Goal: Contribute content: Share content

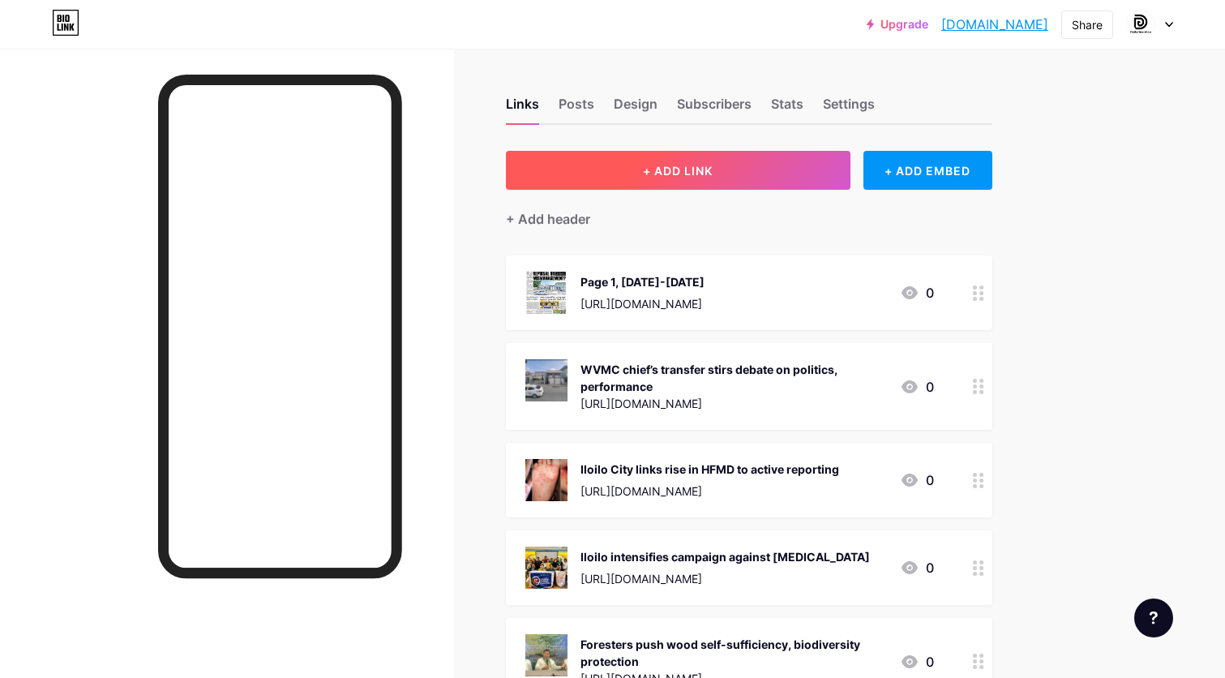
click at [747, 168] on button "+ ADD LINK" at bounding box center [678, 170] width 345 height 39
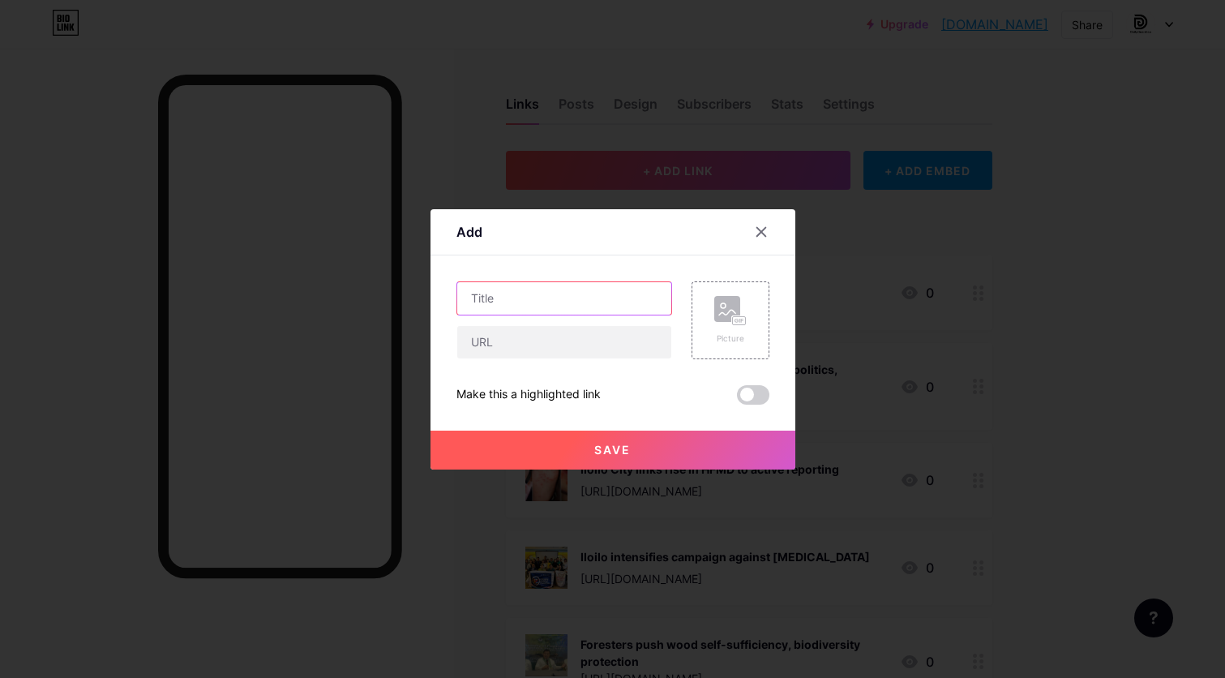
click at [574, 288] on input "text" at bounding box center [564, 298] width 214 height 32
drag, startPoint x: 516, startPoint y: 296, endPoint x: 548, endPoint y: 272, distance: 40.1
click at [515, 296] on input "Page 1, [DATE]" at bounding box center [564, 298] width 214 height 32
type input "Page 1, [DATE]"
click at [571, 345] on input "text" at bounding box center [564, 342] width 214 height 32
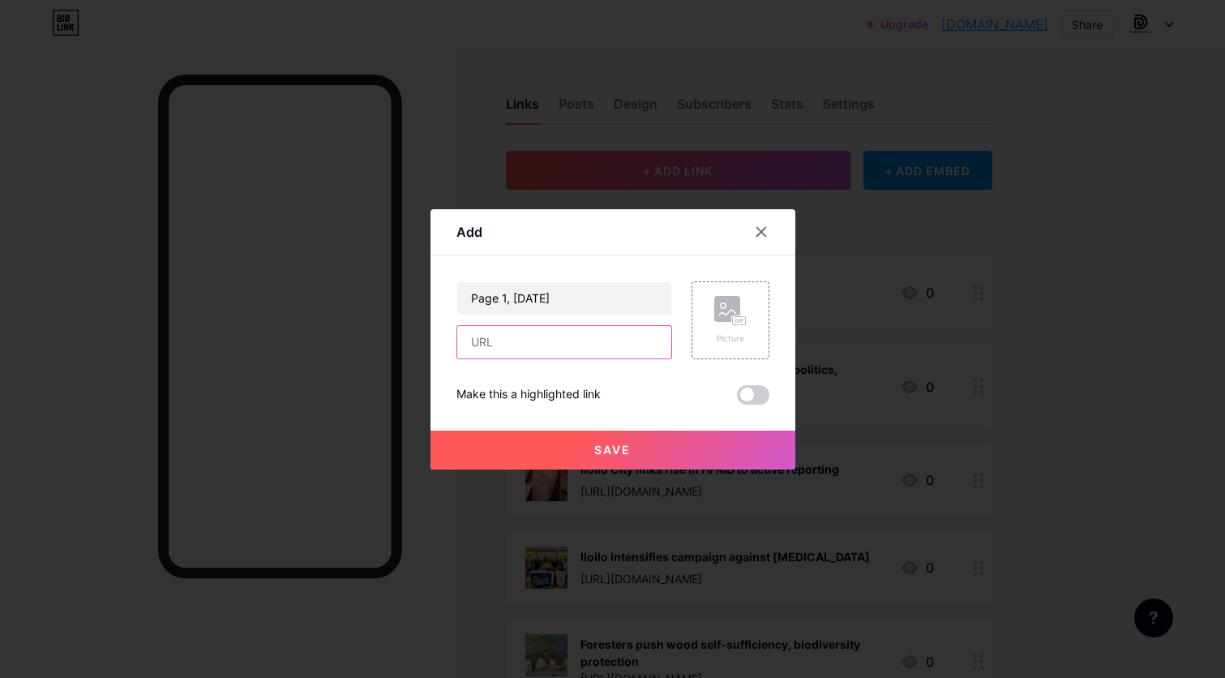
paste input "FRONT PAGE FOR [DATE] Grab your digital copy of [DATE] PAPER and stay informed!…"
type input "FRONT PAGE FOR [DATE] Grab your digital copy of [DATE] PAPER and stay informed!…"
click at [747, 328] on div "Picture" at bounding box center [730, 320] width 78 height 78
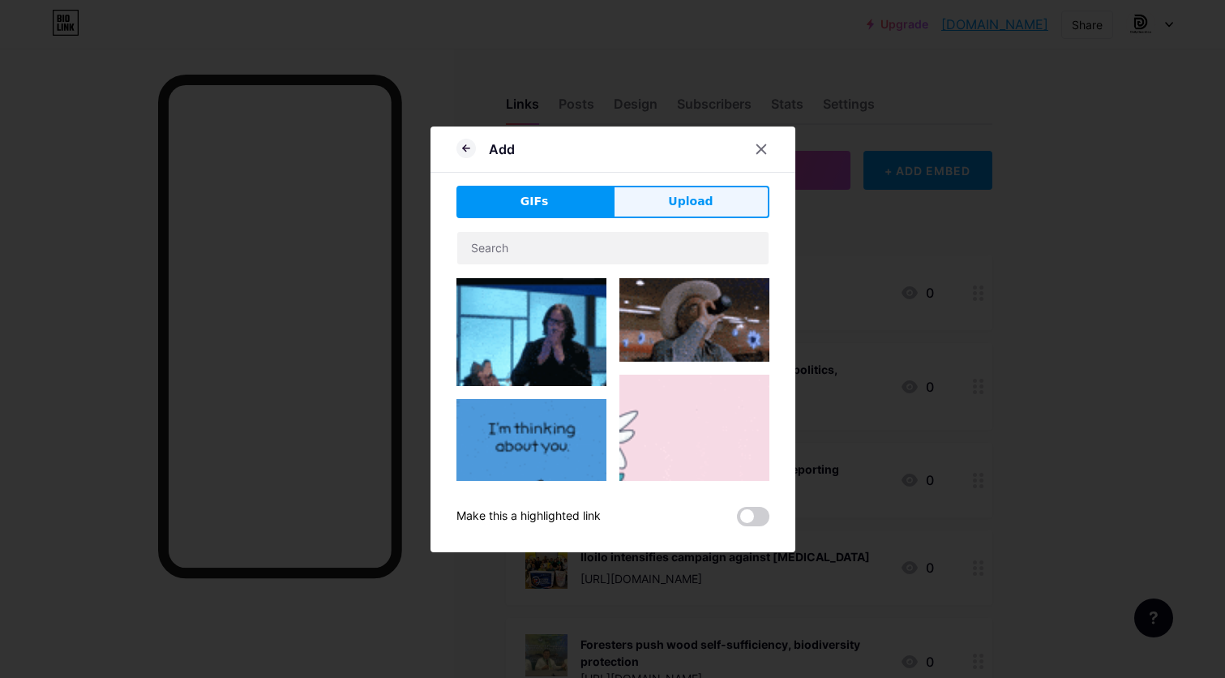
click at [713, 196] on button "Upload" at bounding box center [691, 202] width 156 height 32
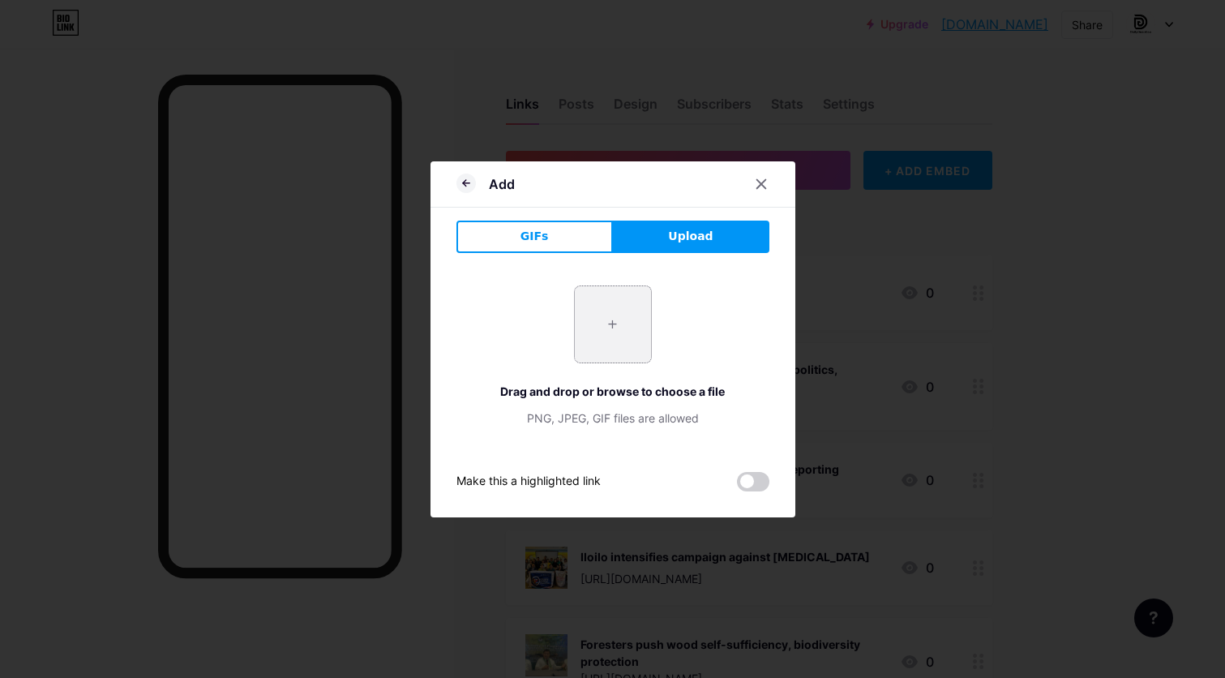
click at [622, 323] on input "file" at bounding box center [613, 324] width 76 height 76
type input "C:\fakepath\page 1.jpg"
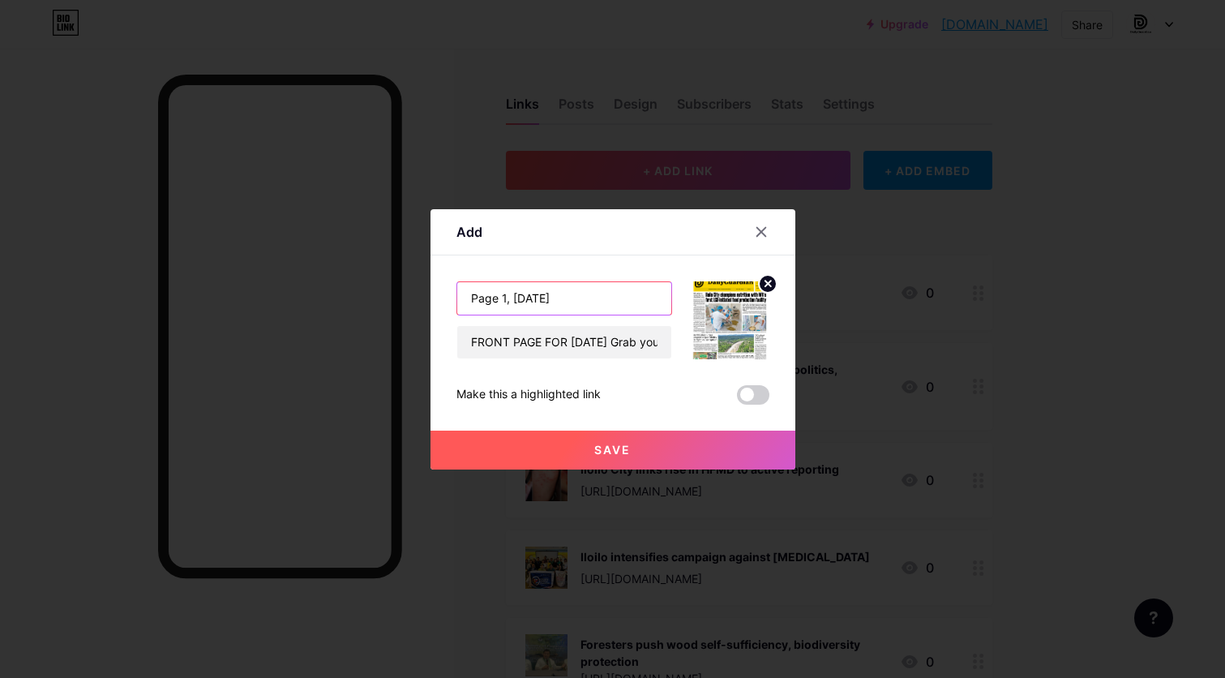
drag, startPoint x: 512, startPoint y: 298, endPoint x: 515, endPoint y: 260, distance: 37.4
click at [512, 293] on input "Page 1, [DATE]" at bounding box center [564, 298] width 214 height 32
click at [557, 443] on button "Save" at bounding box center [612, 449] width 365 height 39
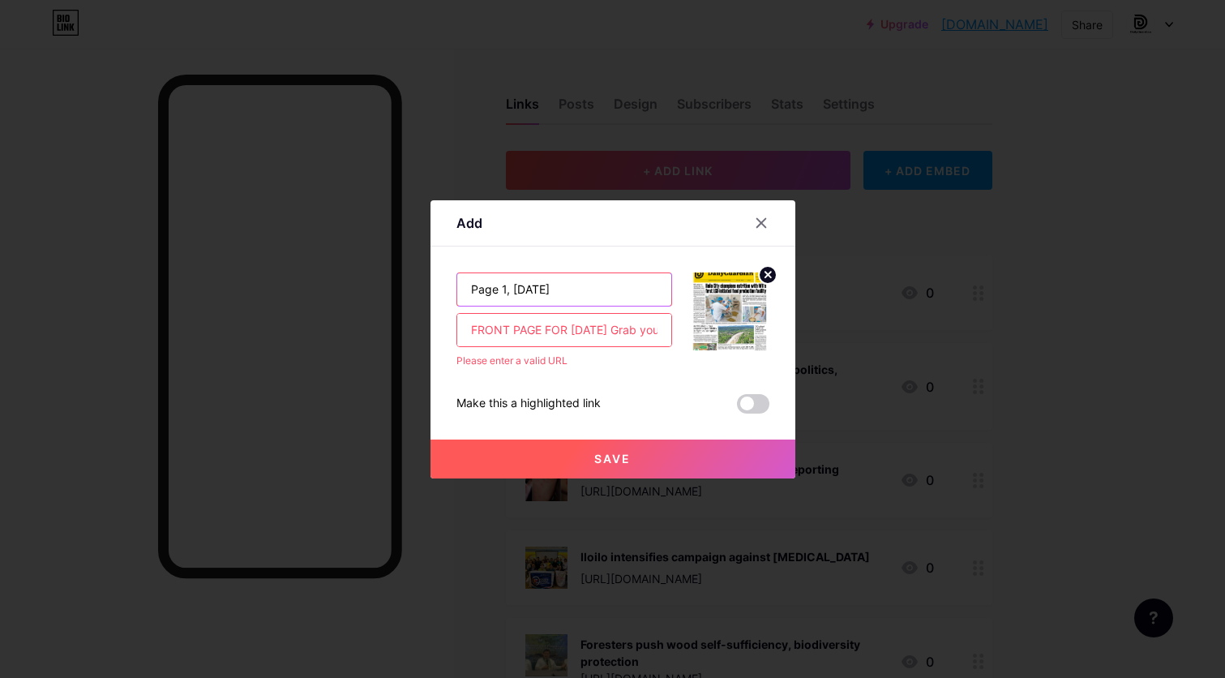
click at [486, 294] on input "Page 1, [DATE]" at bounding box center [564, 289] width 214 height 32
click at [507, 333] on input "FRONT PAGE FOR [DATE] Grab your digital copy of [DATE] PAPER and stay informed!…" at bounding box center [564, 330] width 214 height 32
paste input "FRONT PAGE FOR [DATE] Grab your digital copy of [DATE] PAPER and stay informed!…"
type input "FRONT FRONT PAGE FOR [DATE] Grab your digital copy of [DATE] PAPER and stay inf…"
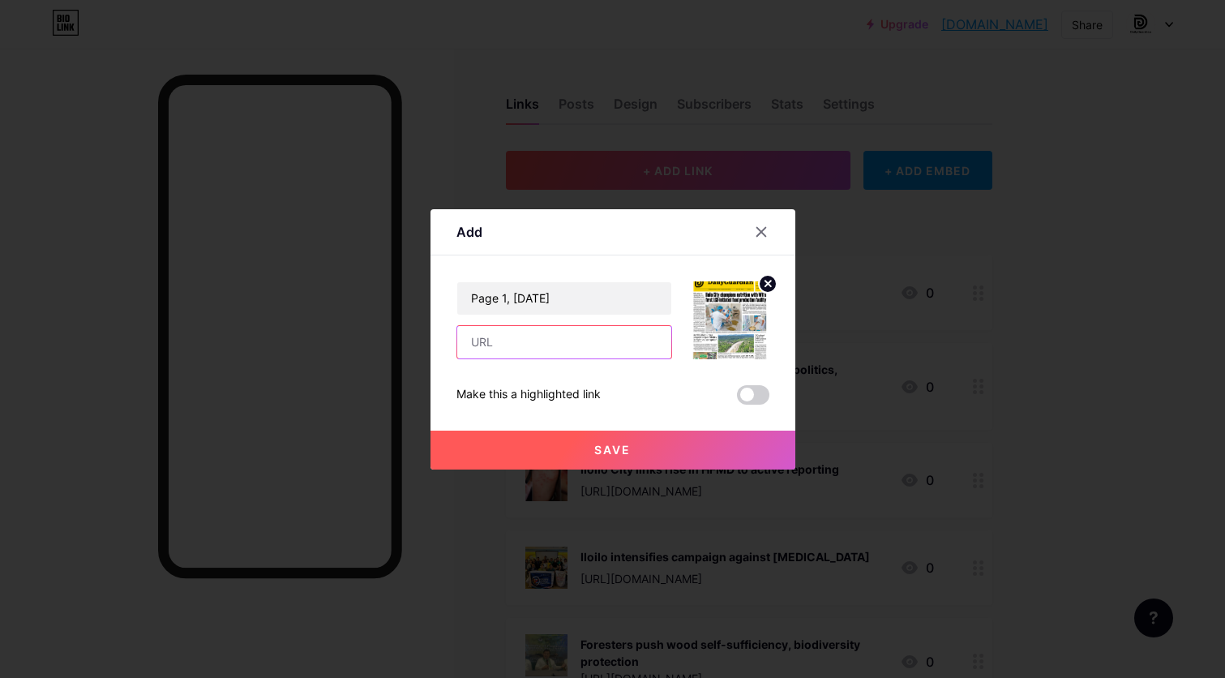
paste input "FRONT PAGE FOR [DATE] Grab your digital copy of [DATE] PAPER and stay informed!…"
click at [623, 443] on span "Save" at bounding box center [612, 450] width 36 height 14
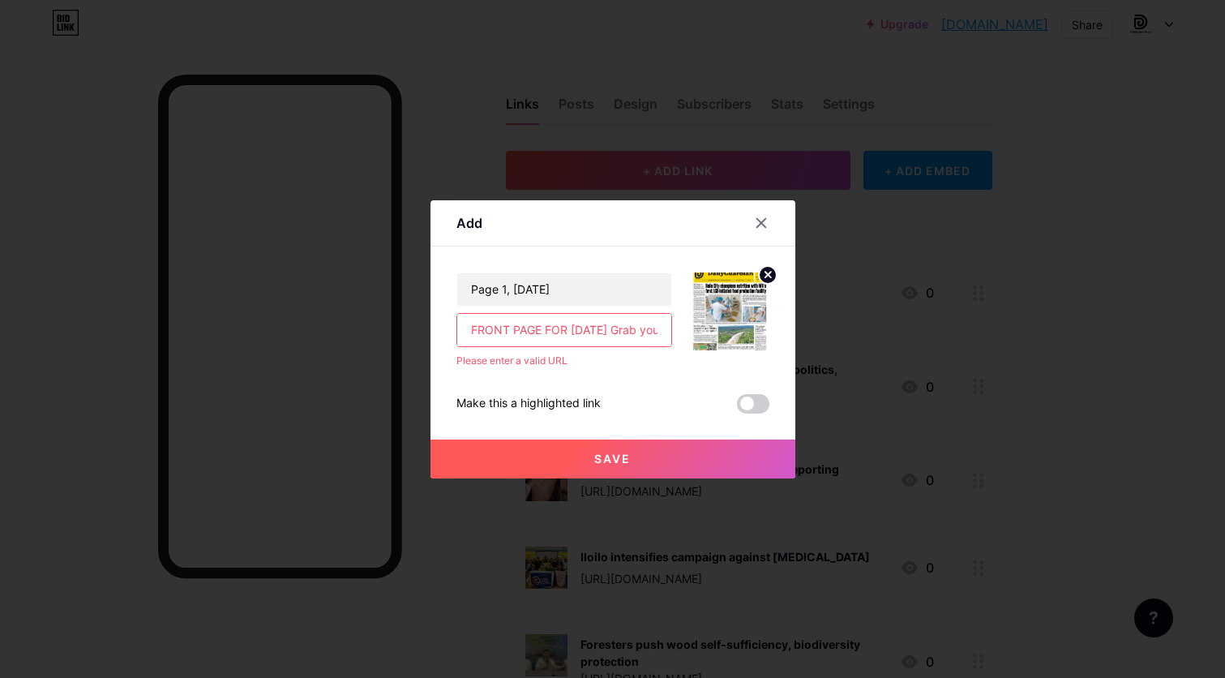
click at [619, 333] on input "FRONT PAGE FOR [DATE] Grab your digital copy of [DATE] PAPER and stay informed!…" at bounding box center [564, 330] width 214 height 32
paste input "[URL][DOMAIN_NAME][DOMAIN_NAME]"
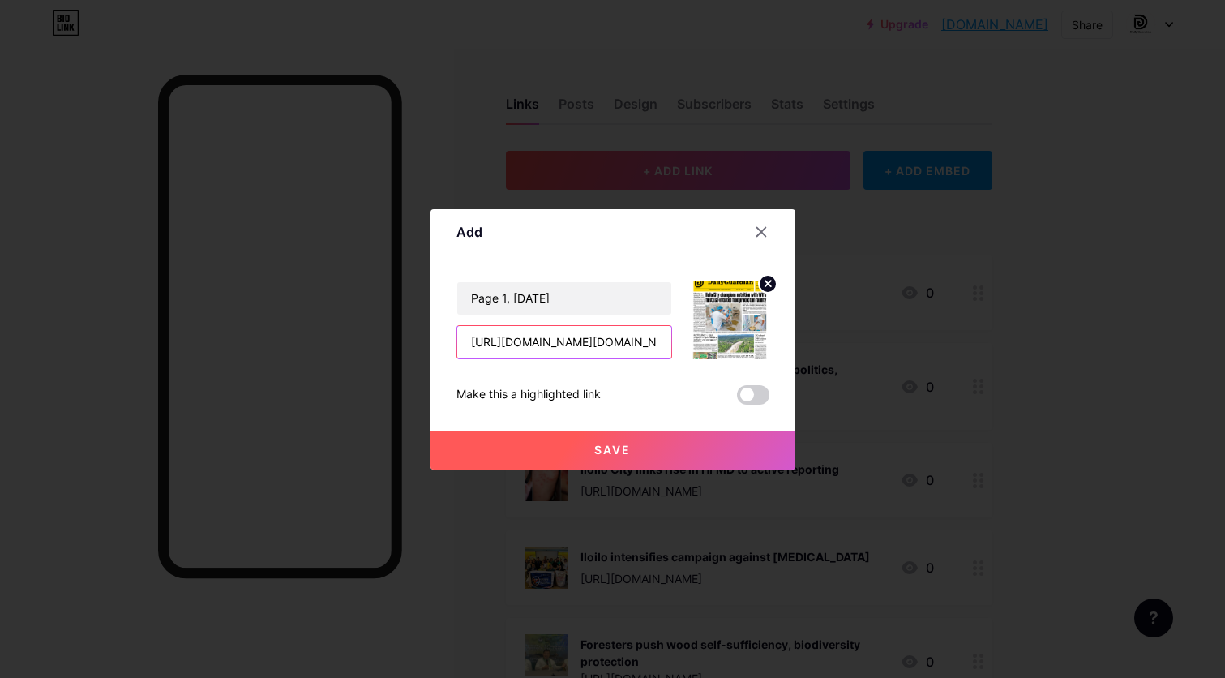
type input "[URL][DOMAIN_NAME][DOMAIN_NAME]"
click at [644, 454] on button "Save" at bounding box center [612, 449] width 365 height 39
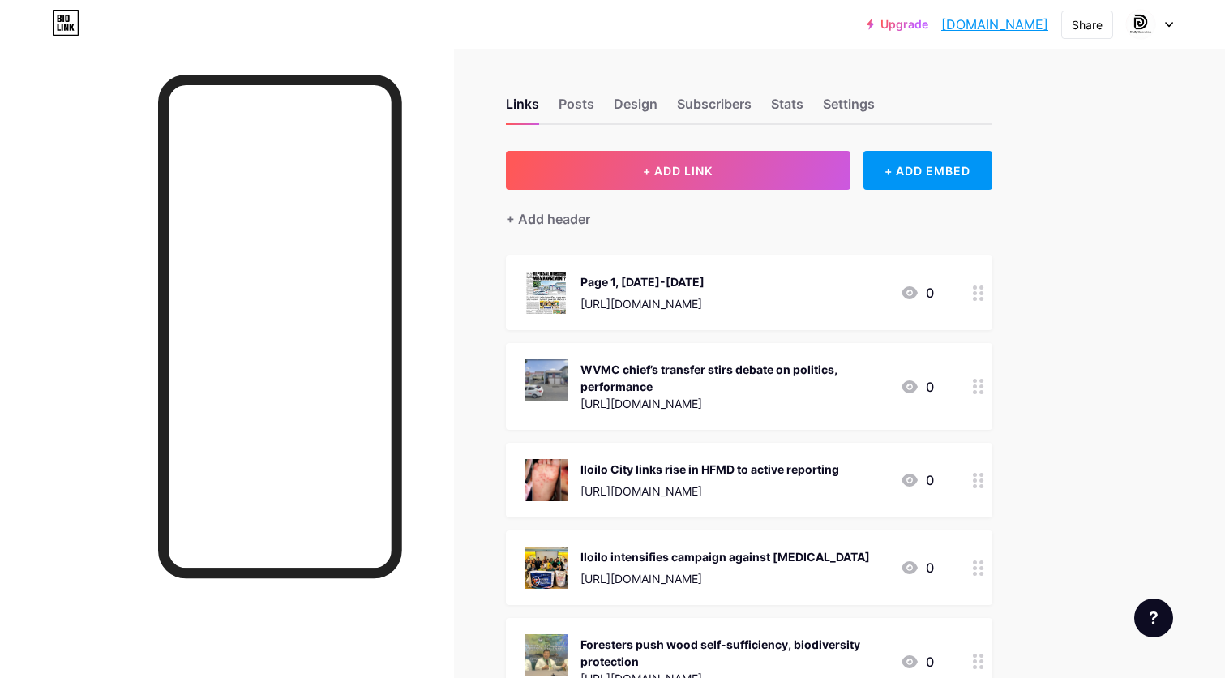
click at [667, 345] on div "WVMC chief’s transfer stirs debate on politics, performance [URL][DOMAIN_NAME] 0" at bounding box center [749, 386] width 486 height 87
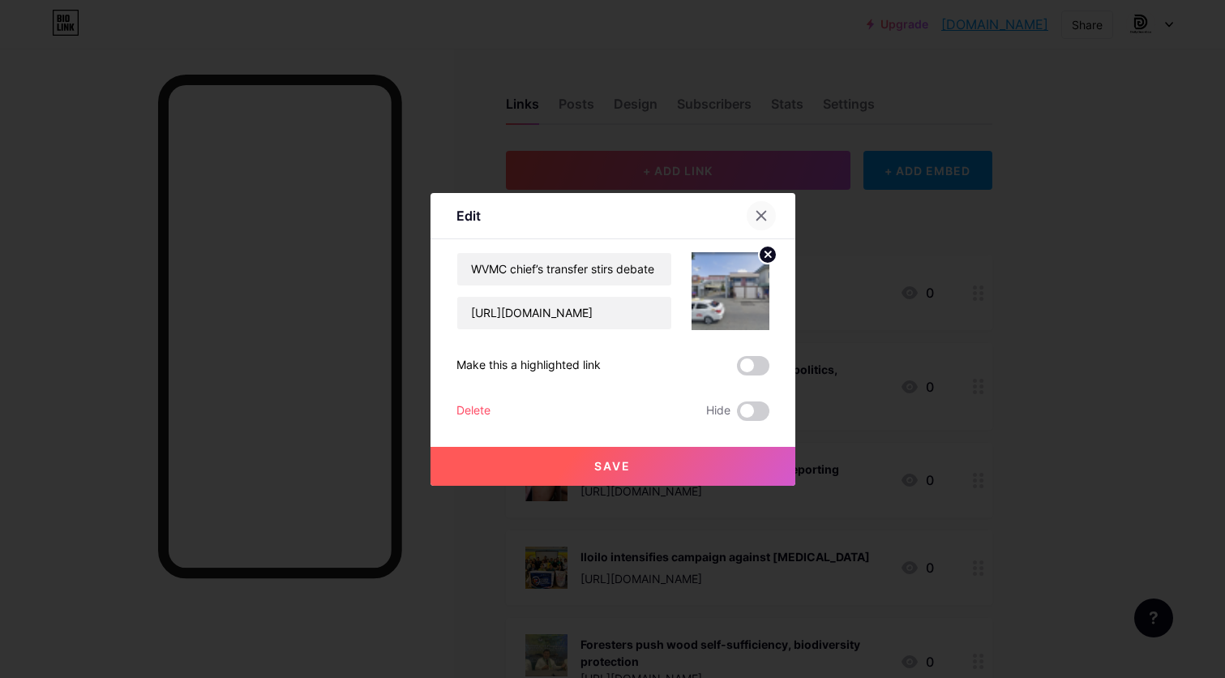
click at [754, 223] on div at bounding box center [761, 215] width 29 height 29
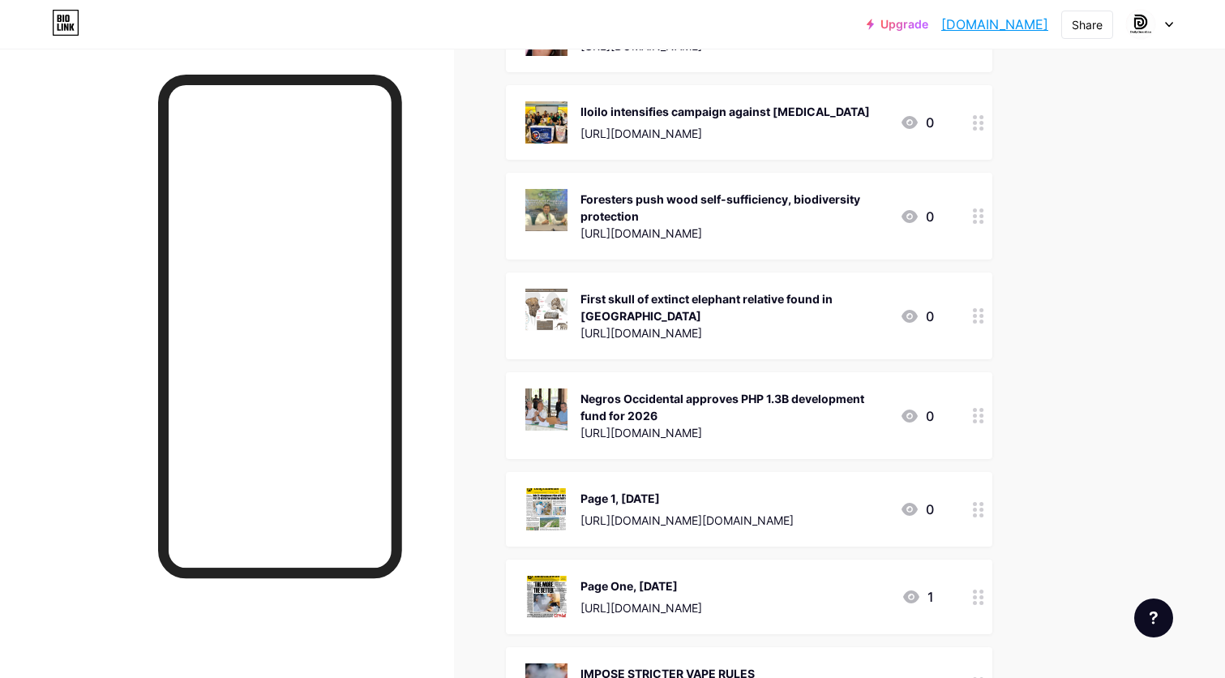
scroll to position [445, 0]
drag, startPoint x: 981, startPoint y: 507, endPoint x: 959, endPoint y: 231, distance: 277.3
click at [982, 502] on circle at bounding box center [981, 504] width 4 height 4
click at [768, 209] on div at bounding box center [761, 215] width 29 height 29
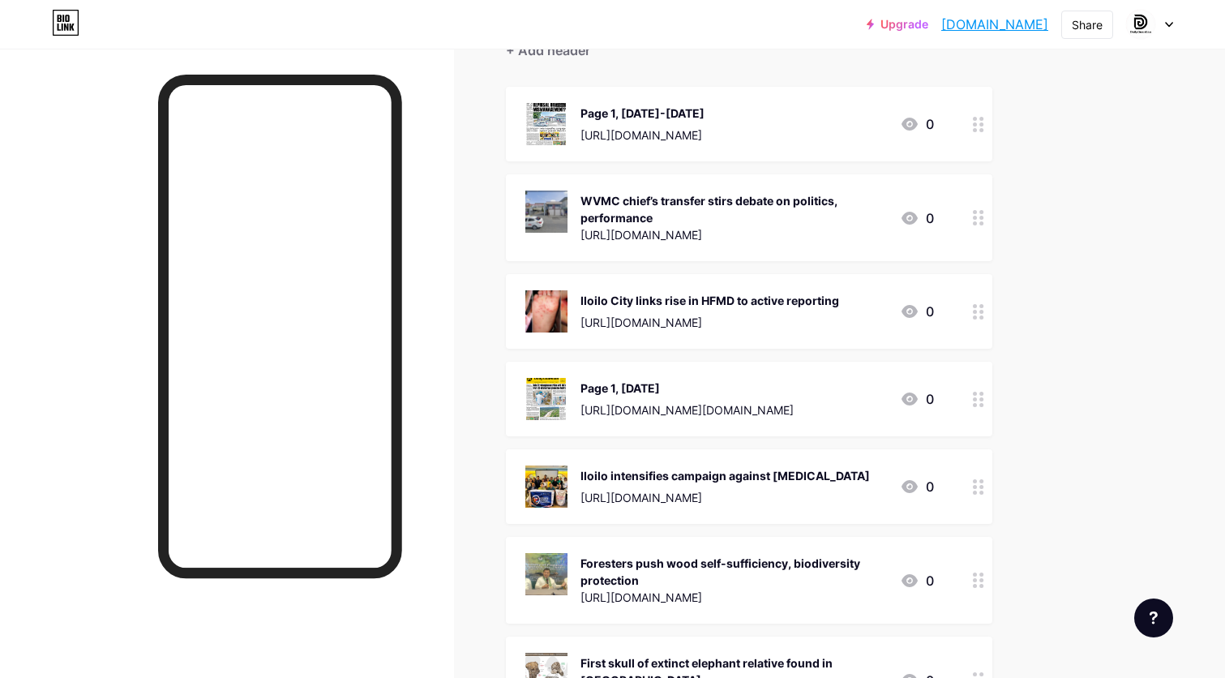
scroll to position [150, 0]
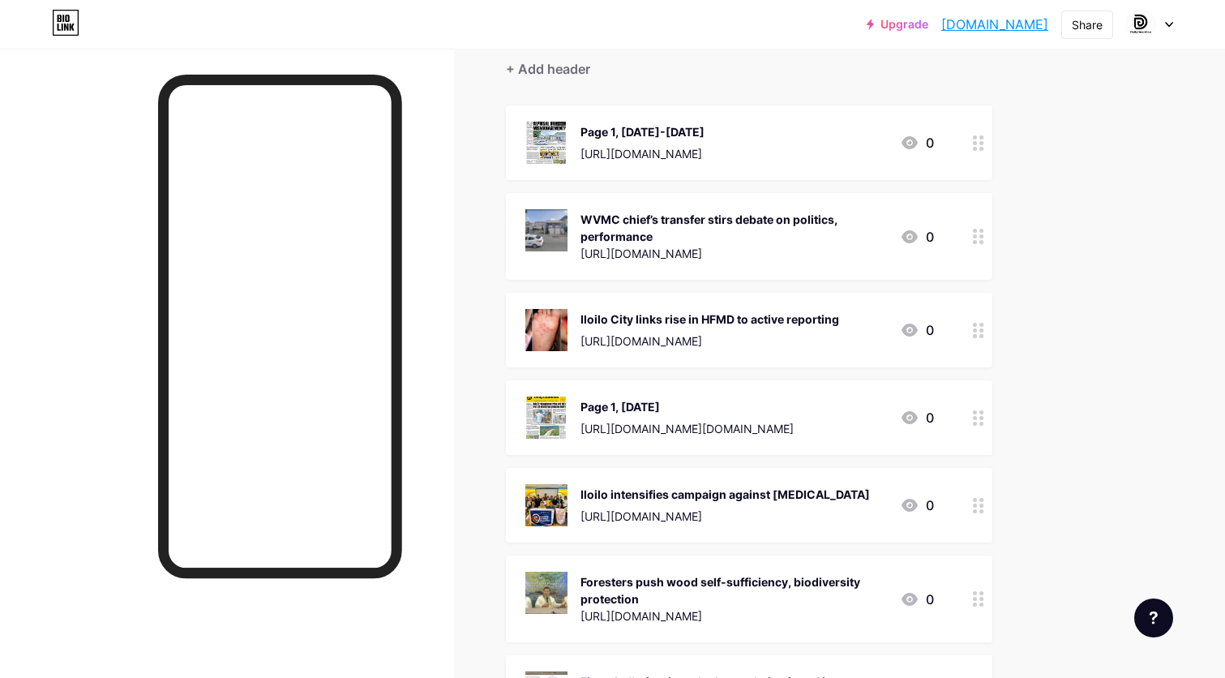
drag, startPoint x: 972, startPoint y: 428, endPoint x: 972, endPoint y: 169, distance: 258.6
drag, startPoint x: 979, startPoint y: 423, endPoint x: 984, endPoint y: 86, distance: 337.3
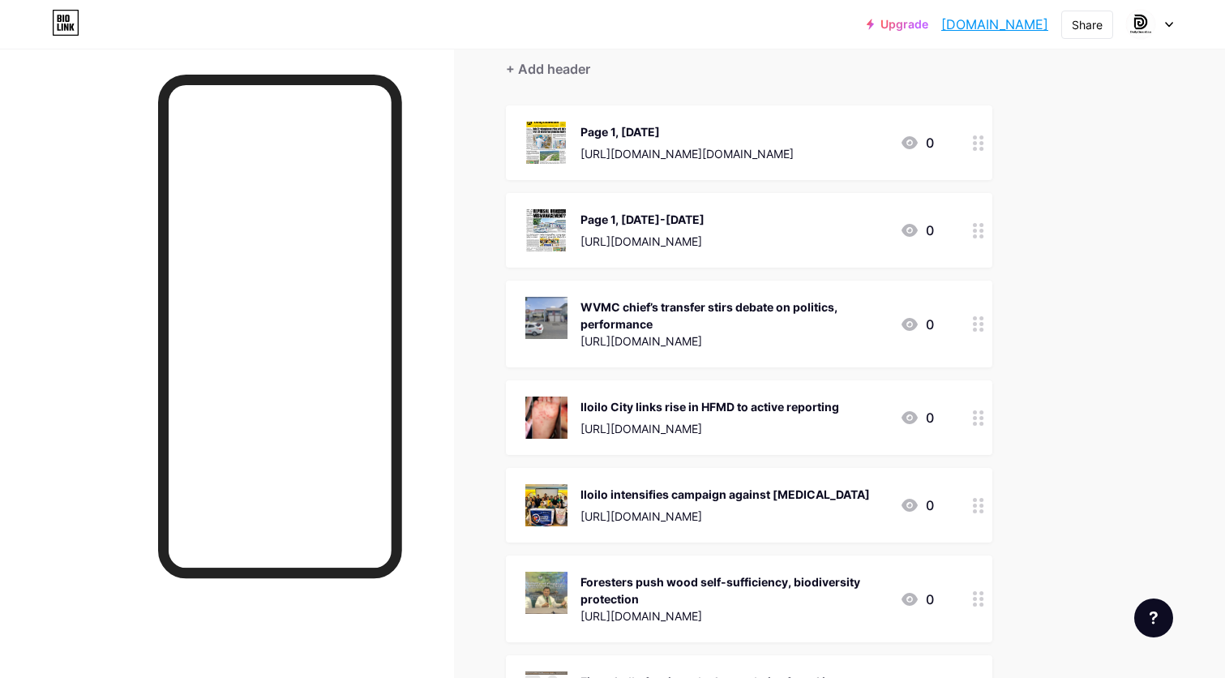
click at [794, 142] on div "Page 1, [DATE] [URL][DOMAIN_NAME][DOMAIN_NAME]" at bounding box center [686, 143] width 213 height 42
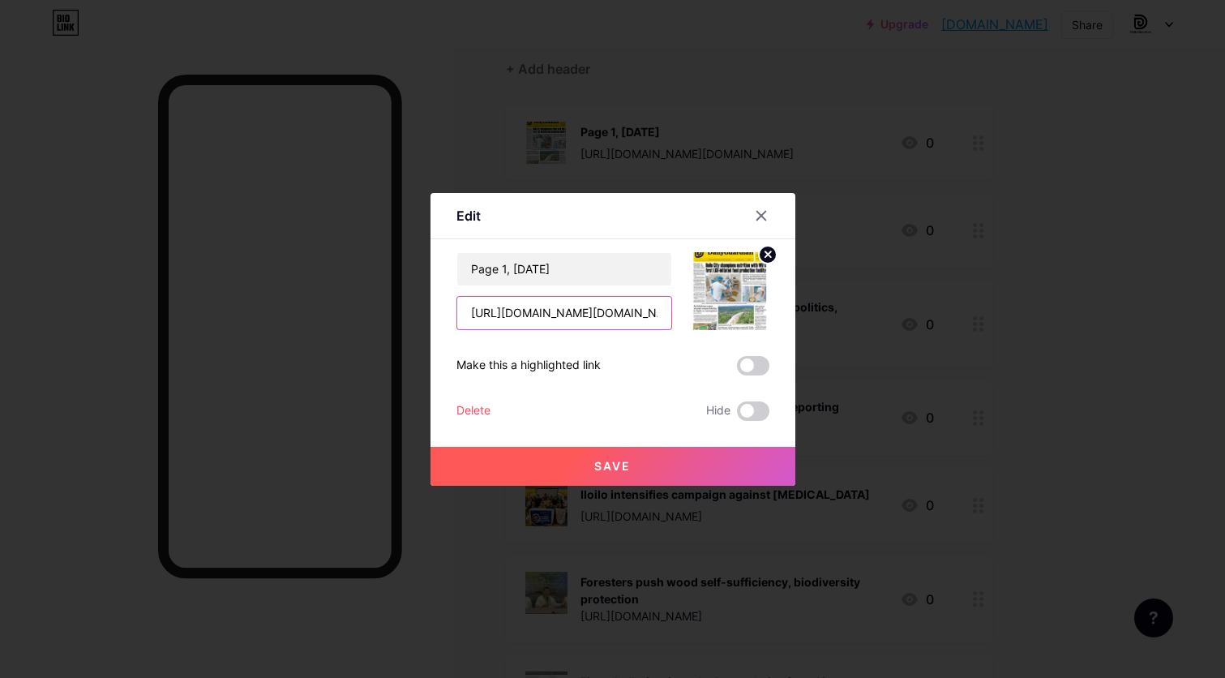
click at [631, 302] on input "[URL][DOMAIN_NAME][DOMAIN_NAME]" at bounding box center [564, 313] width 214 height 32
paste input "[DOMAIN_NAME][URL]"
type input "[URL][DOMAIN_NAME]"
click at [662, 464] on button "Save" at bounding box center [612, 466] width 365 height 39
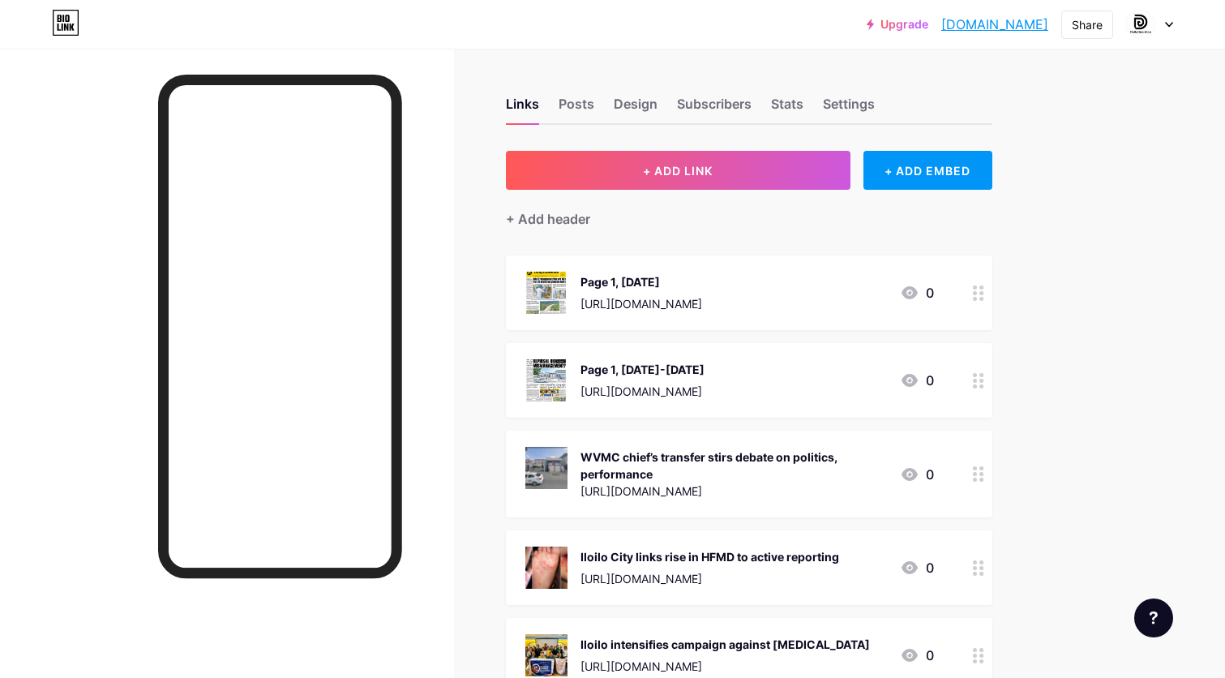
scroll to position [0, 0]
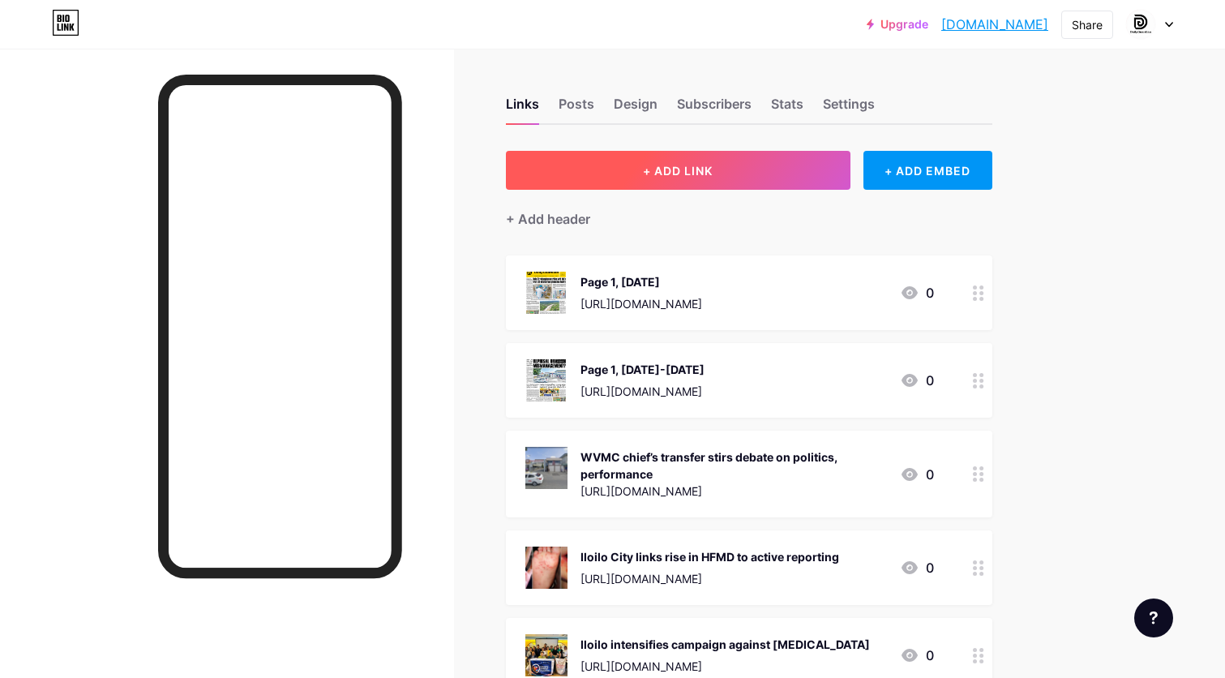
click at [773, 179] on button "+ ADD LINK" at bounding box center [678, 170] width 345 height 39
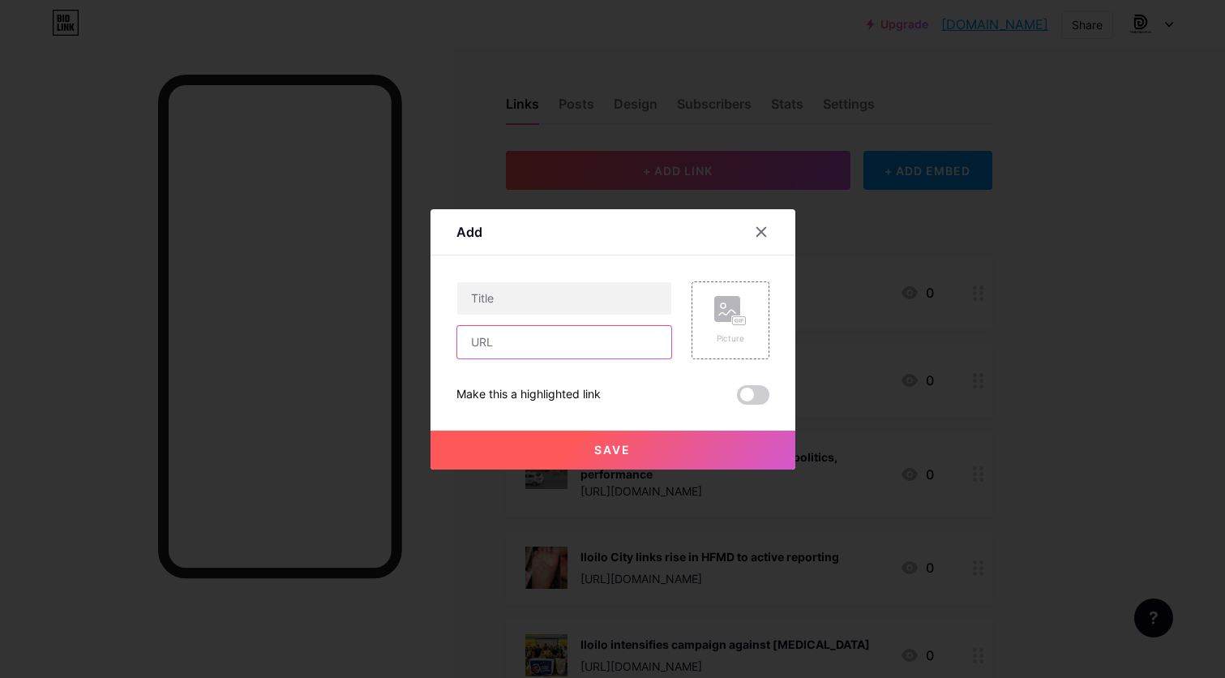
click at [597, 343] on input "text" at bounding box center [564, 342] width 214 height 32
paste input "[URL][DOMAIN_NAME]"
type input "[URL][DOMAIN_NAME]"
click at [601, 294] on input "text" at bounding box center [564, 298] width 214 height 32
paste input "FLOOD CONTROL BONANZA First, fifth district towns in [GEOGRAPHIC_DATA] are top …"
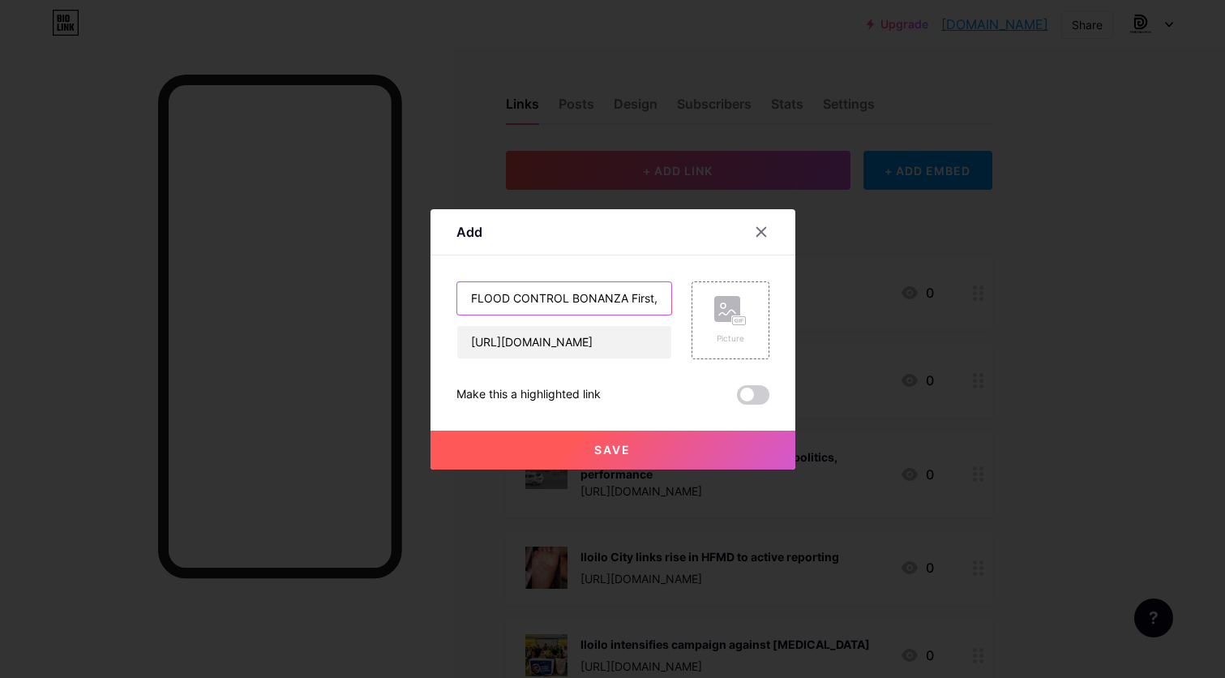
click at [625, 294] on input "FLOOD CONTROL BONANZA First, fifth district towns in [GEOGRAPHIC_DATA] are top …" at bounding box center [564, 298] width 214 height 32
type input "FLOOD CONTROL [GEOGRAPHIC_DATA]: First, fifth district towns in [GEOGRAPHIC_DAT…"
click at [726, 312] on rect at bounding box center [727, 309] width 26 height 26
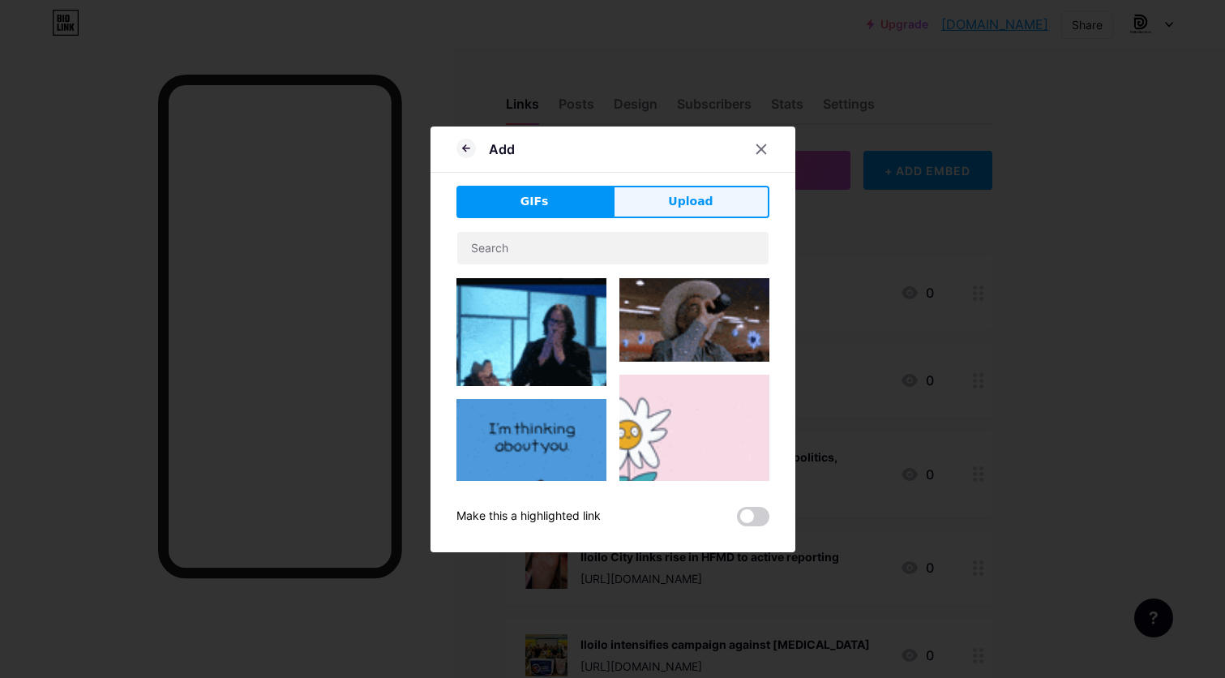
click at [721, 196] on button "Upload" at bounding box center [691, 202] width 156 height 32
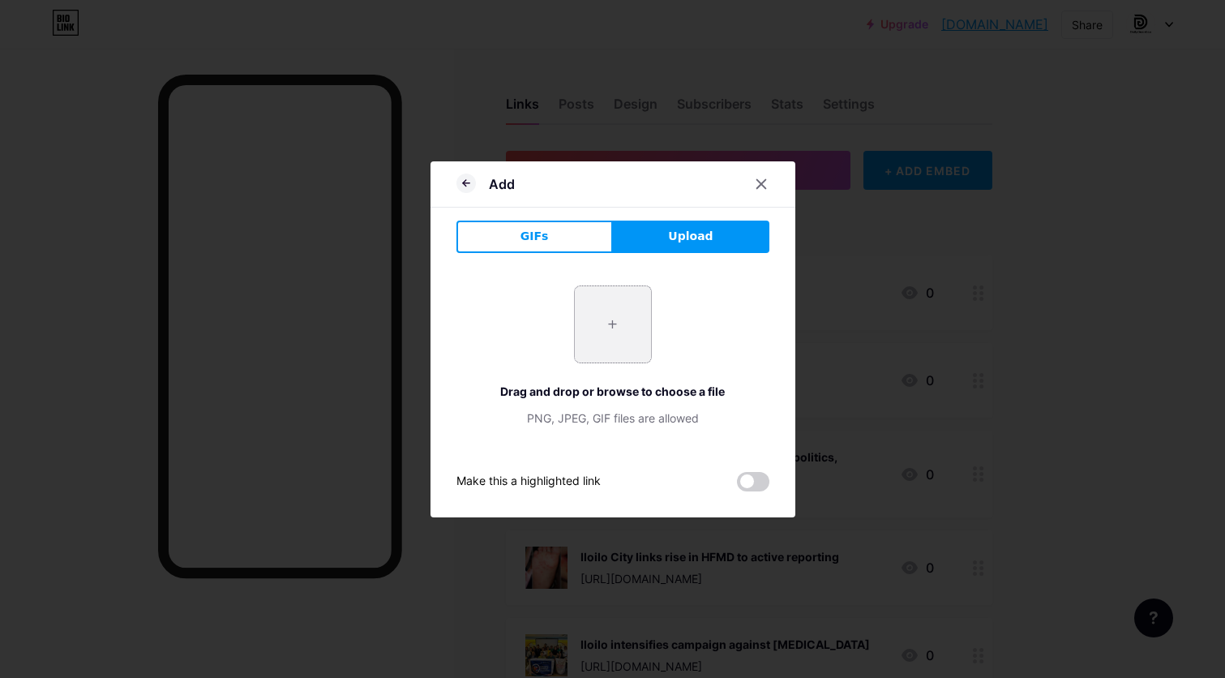
click at [614, 311] on input "file" at bounding box center [613, 324] width 76 height 76
type input "C:\fakepath\Camangahan .JPG"
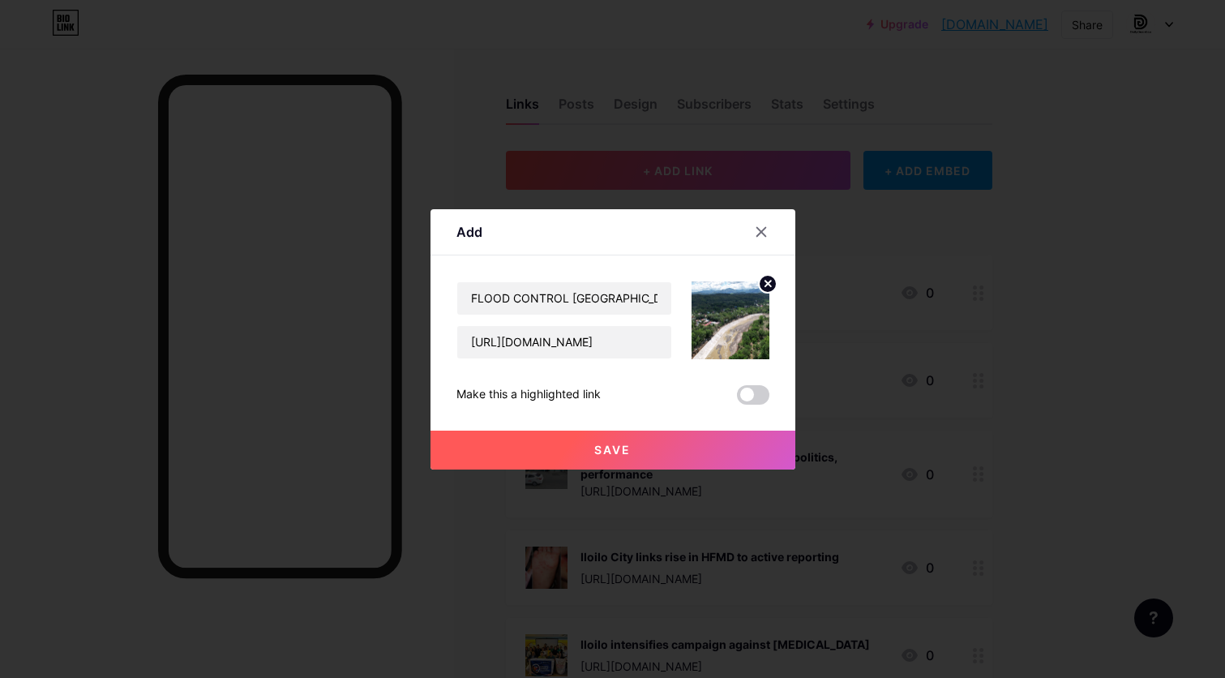
click at [667, 447] on button "Save" at bounding box center [612, 449] width 365 height 39
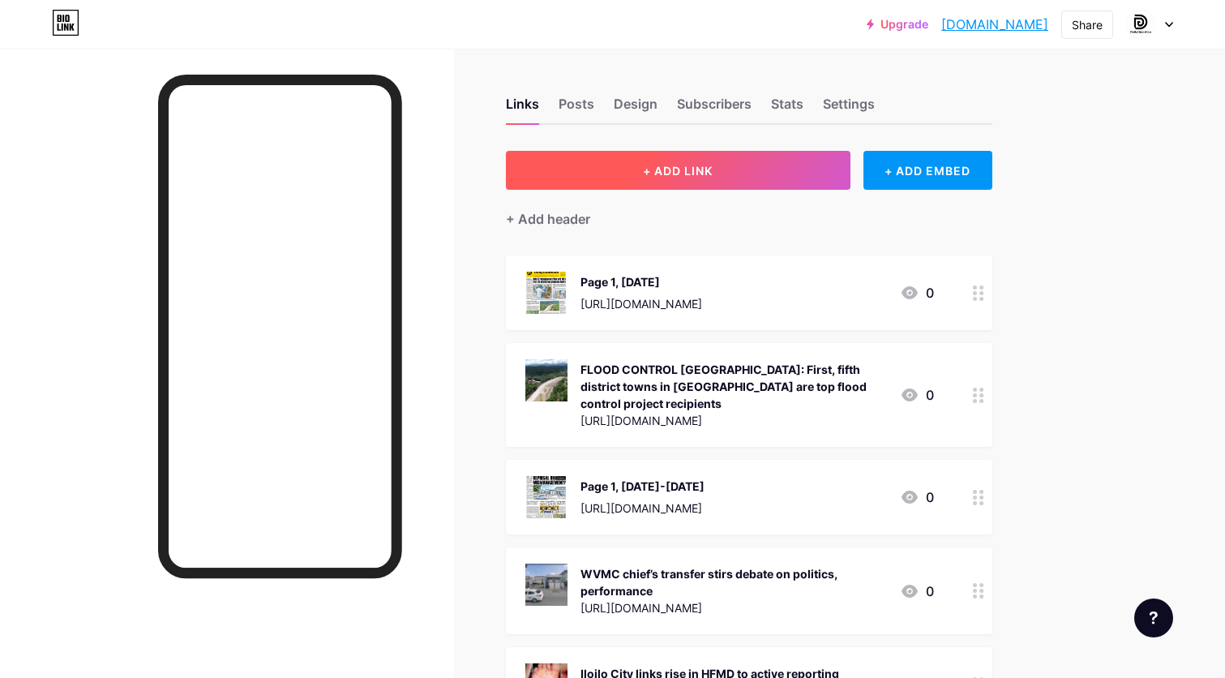
click at [739, 173] on button "+ ADD LINK" at bounding box center [678, 170] width 345 height 39
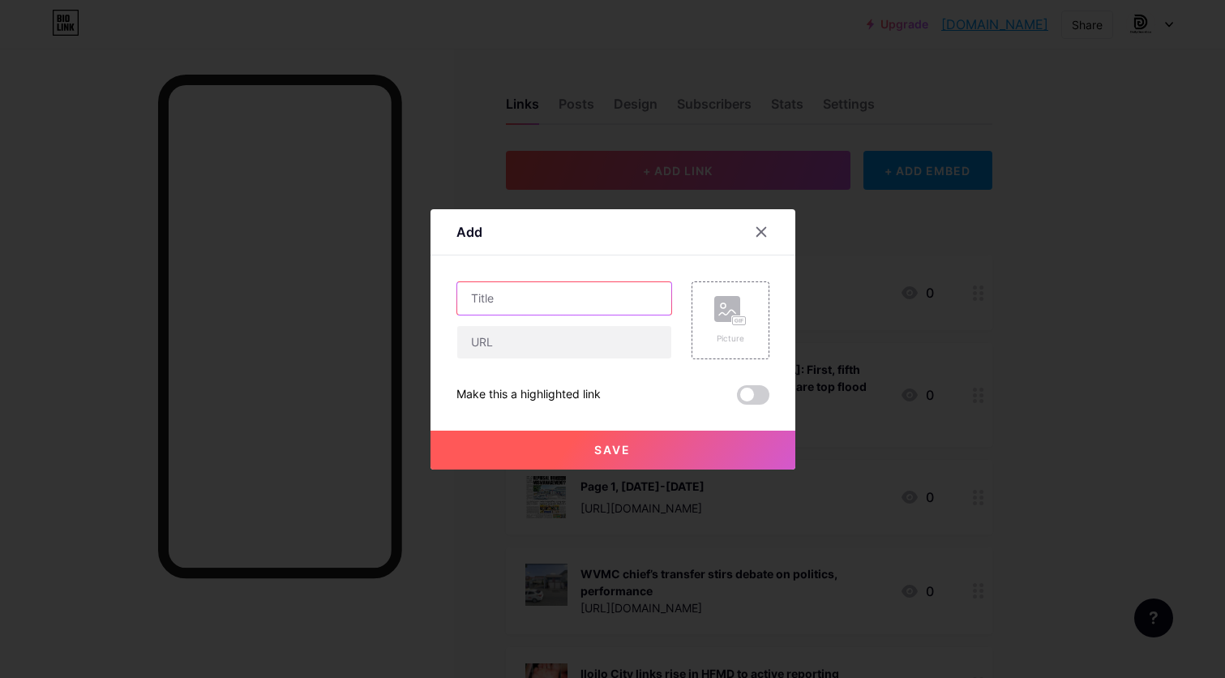
click at [618, 292] on input "text" at bounding box center [564, 298] width 214 height 32
paste input "[URL][DOMAIN_NAME]"
type input "[URL][DOMAIN_NAME]"
click at [714, 325] on icon at bounding box center [730, 311] width 32 height 30
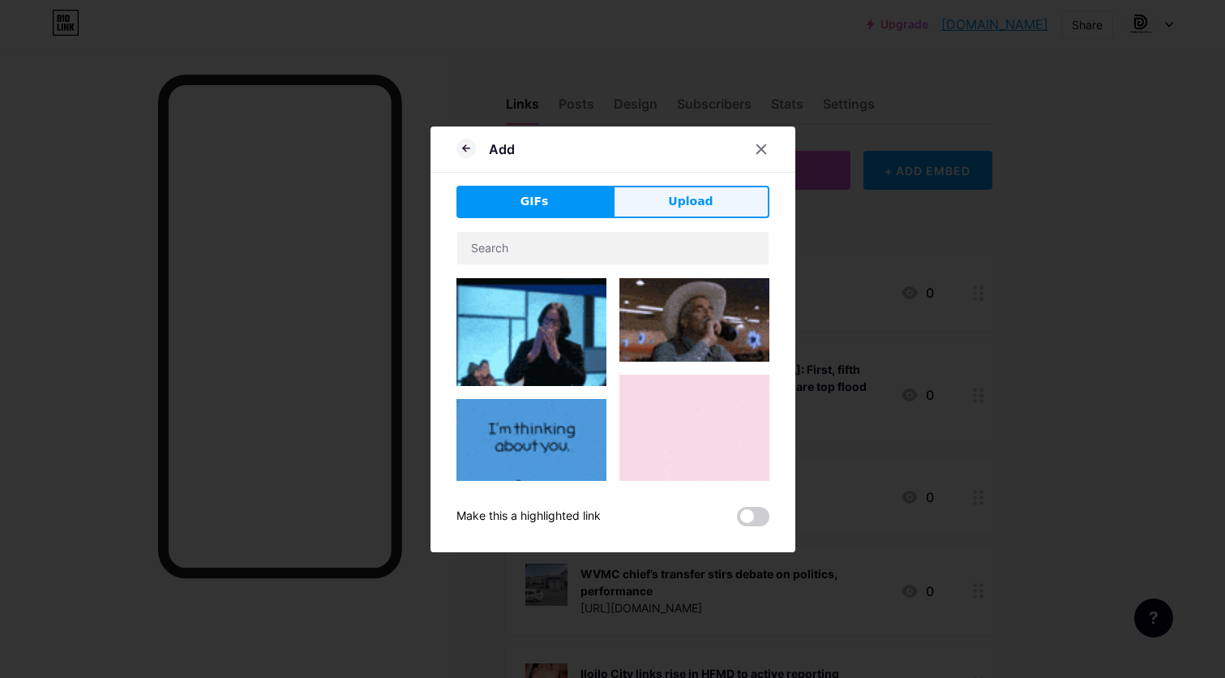
click at [708, 201] on span "Upload" at bounding box center [690, 201] width 45 height 17
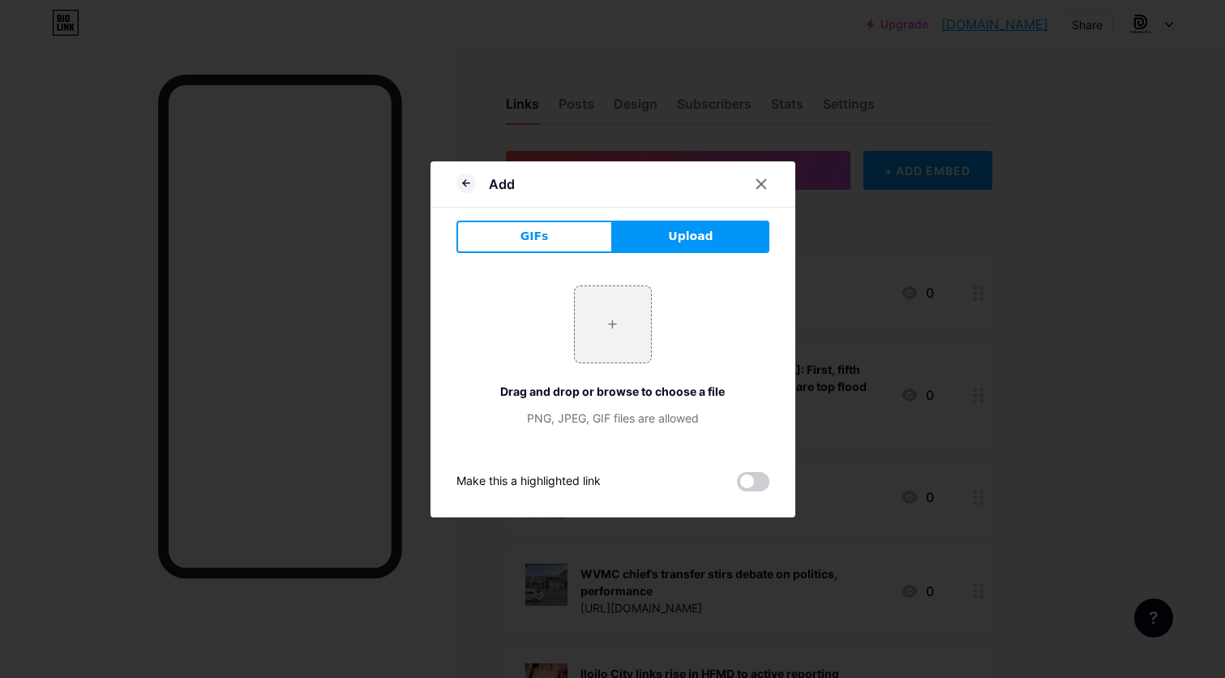
click at [710, 242] on span "Upload" at bounding box center [690, 236] width 45 height 17
click at [689, 236] on span "Upload" at bounding box center [690, 236] width 45 height 17
click at [599, 321] on input "file" at bounding box center [613, 324] width 76 height 76
click at [771, 181] on div at bounding box center [761, 183] width 29 height 29
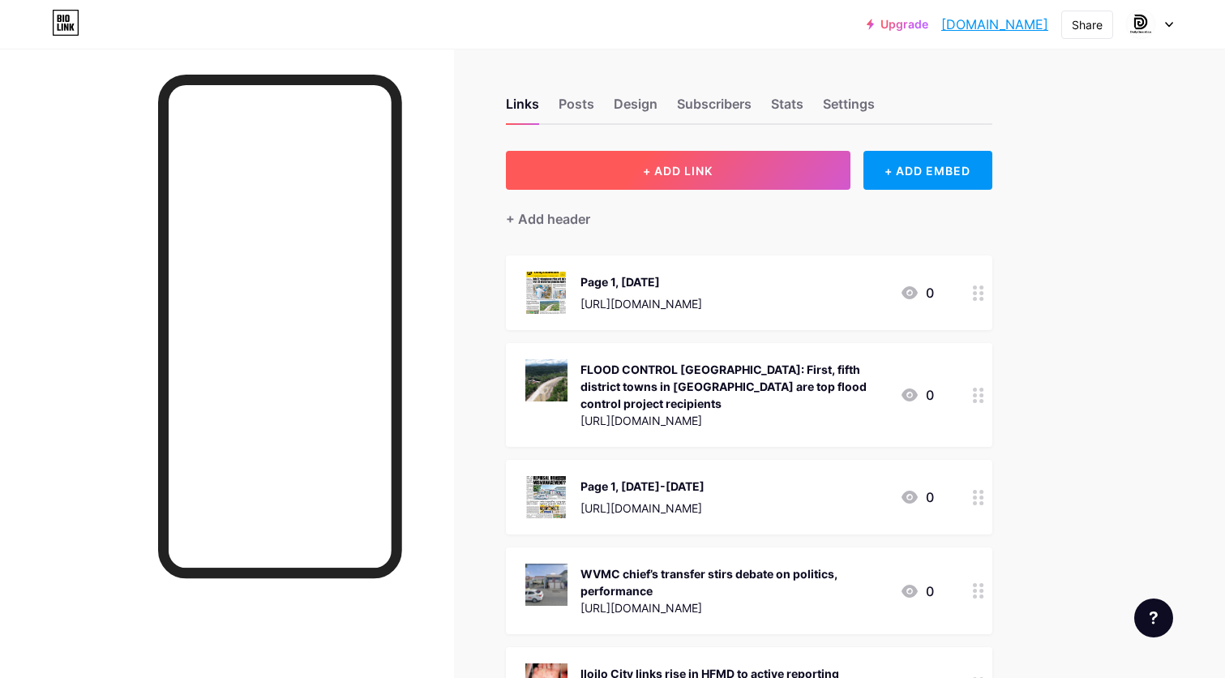
click at [785, 156] on button "+ ADD LINK" at bounding box center [678, 170] width 345 height 39
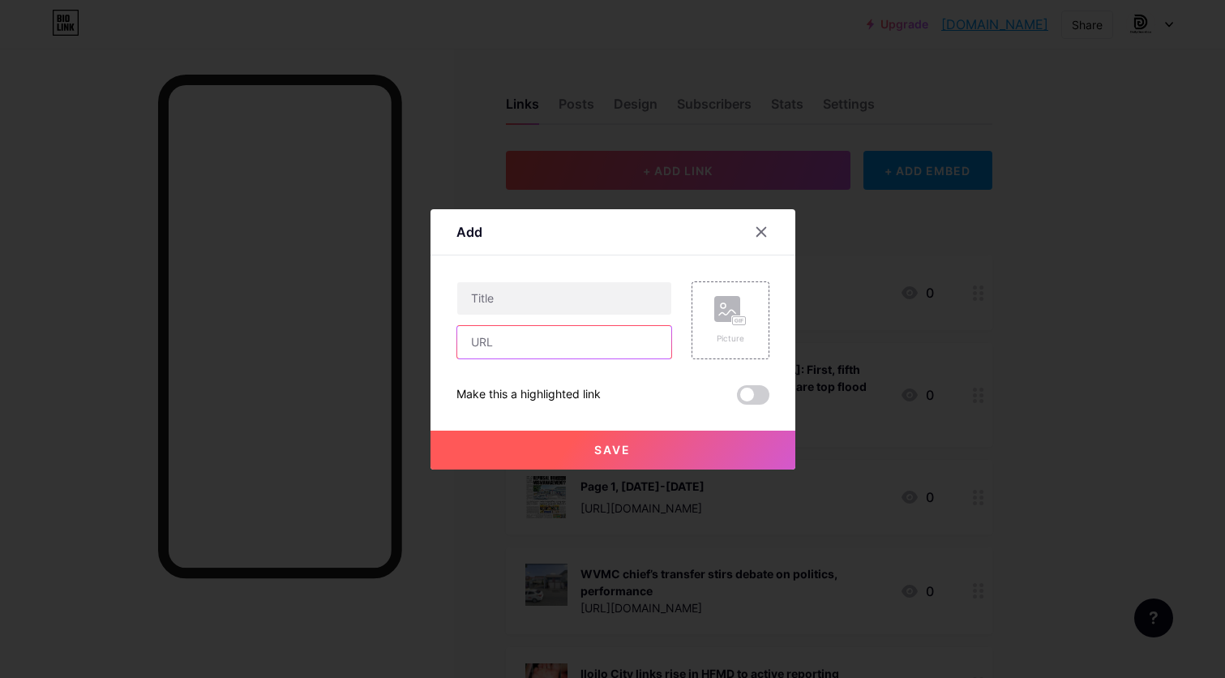
click at [635, 340] on input "text" at bounding box center [564, 342] width 214 height 32
paste input "[URL][DOMAIN_NAME][MEDICAL_DATA]"
type input "[URL][DOMAIN_NAME][MEDICAL_DATA]"
click at [636, 298] on input "text" at bounding box center [564, 298] width 214 height 32
paste input "Kanlaon [MEDICAL_DATA] rise, [PERSON_NAME] urged to stay alert"
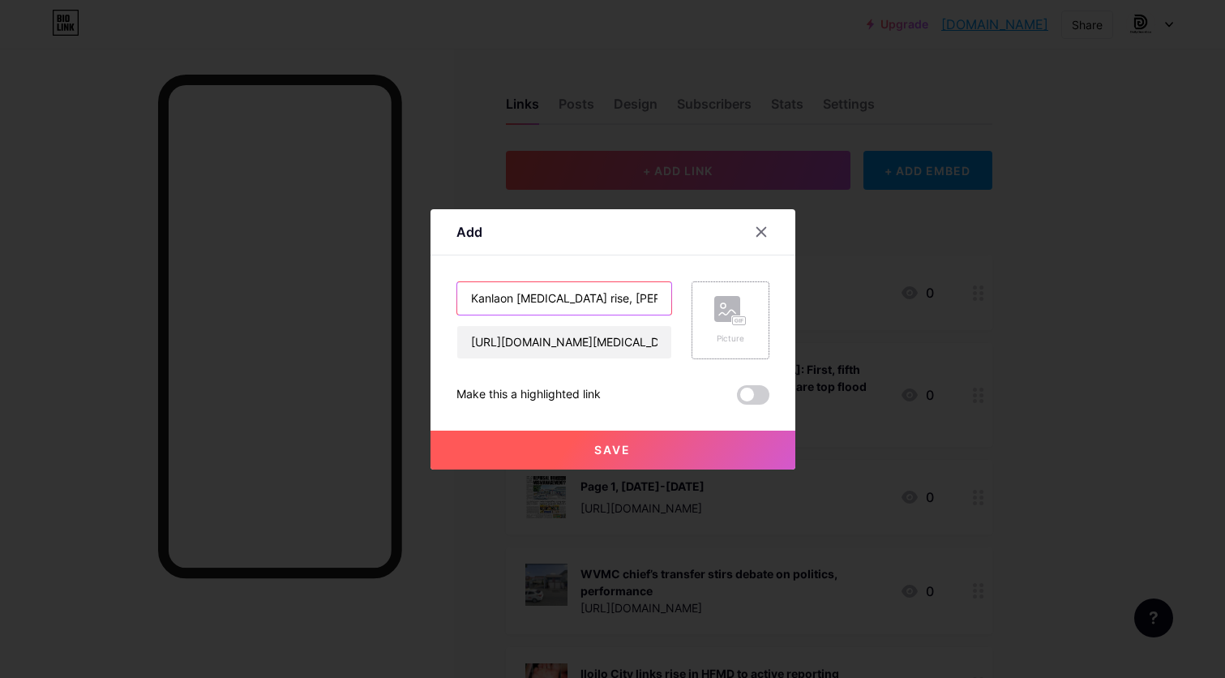
type input "Kanlaon [MEDICAL_DATA] rise, [PERSON_NAME] urged to stay alert"
click at [740, 314] on icon at bounding box center [730, 311] width 32 height 30
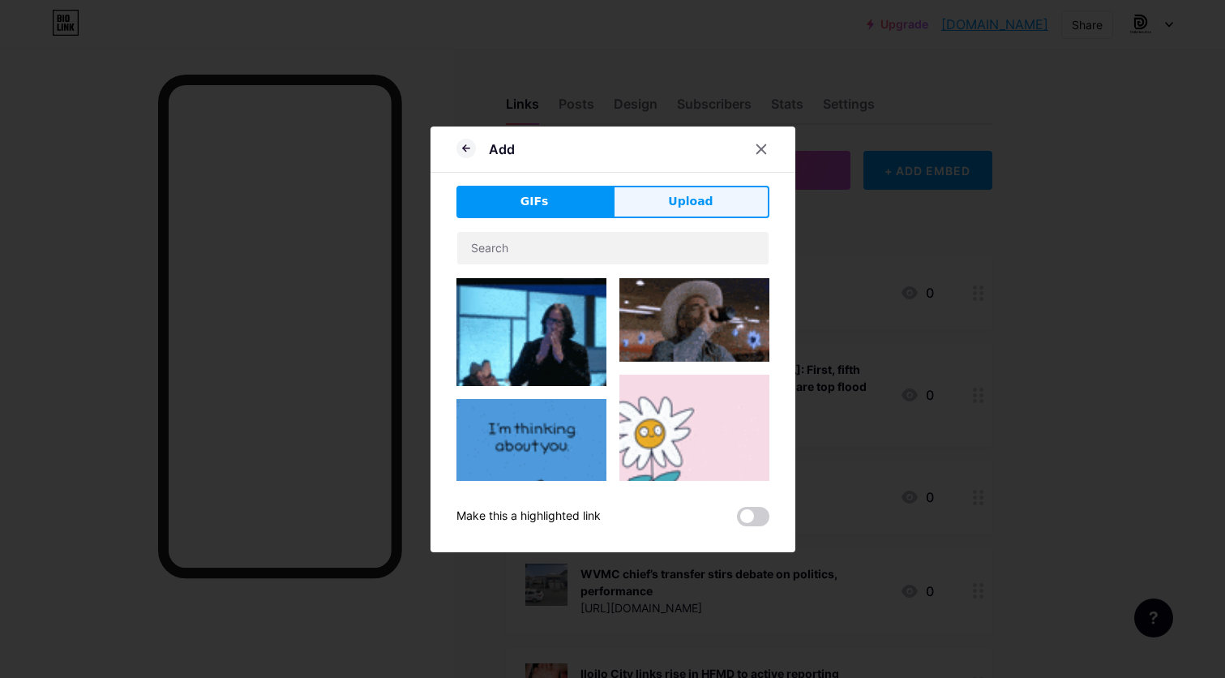
click at [711, 194] on button "Upload" at bounding box center [691, 202] width 156 height 32
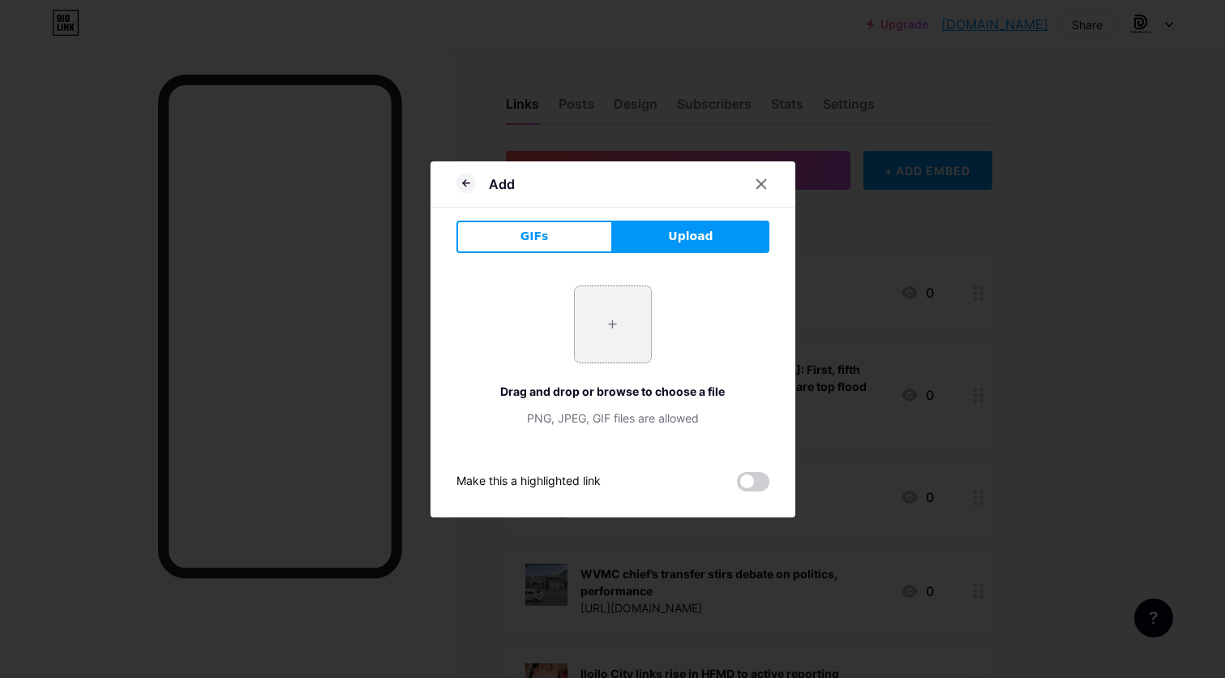
click at [622, 331] on input "file" at bounding box center [613, 324] width 76 height 76
type input "C:\fakepath\kanlaon.jpg"
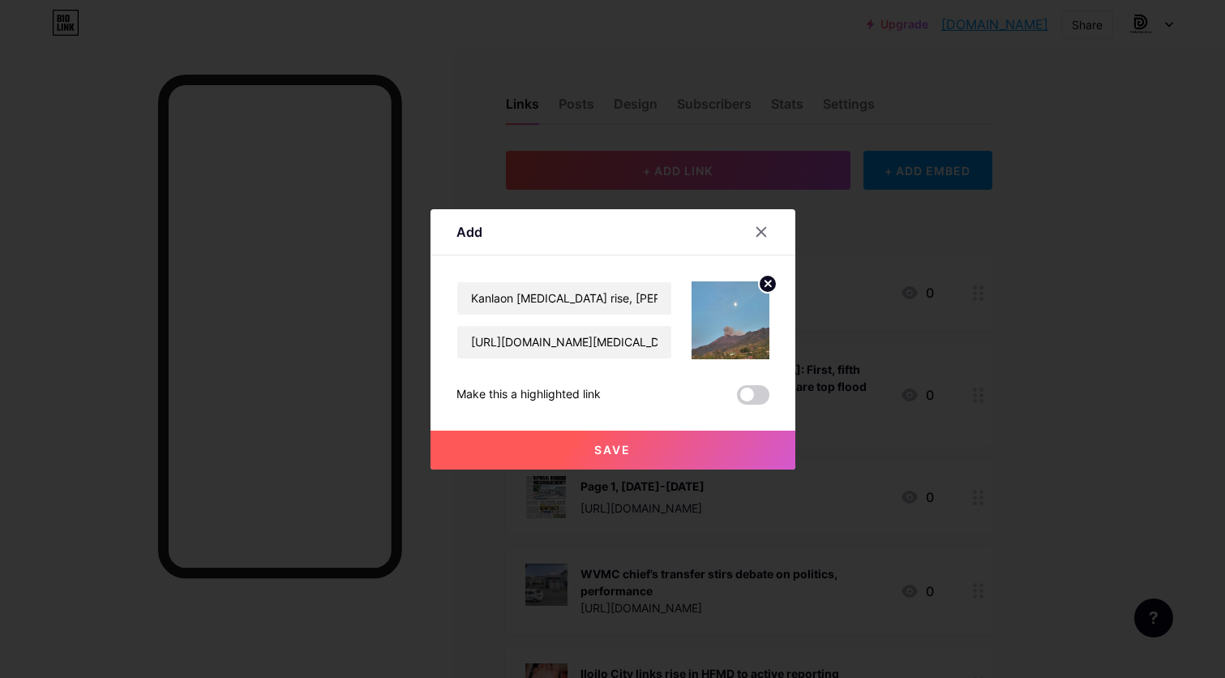
click at [639, 452] on button "Save" at bounding box center [612, 449] width 365 height 39
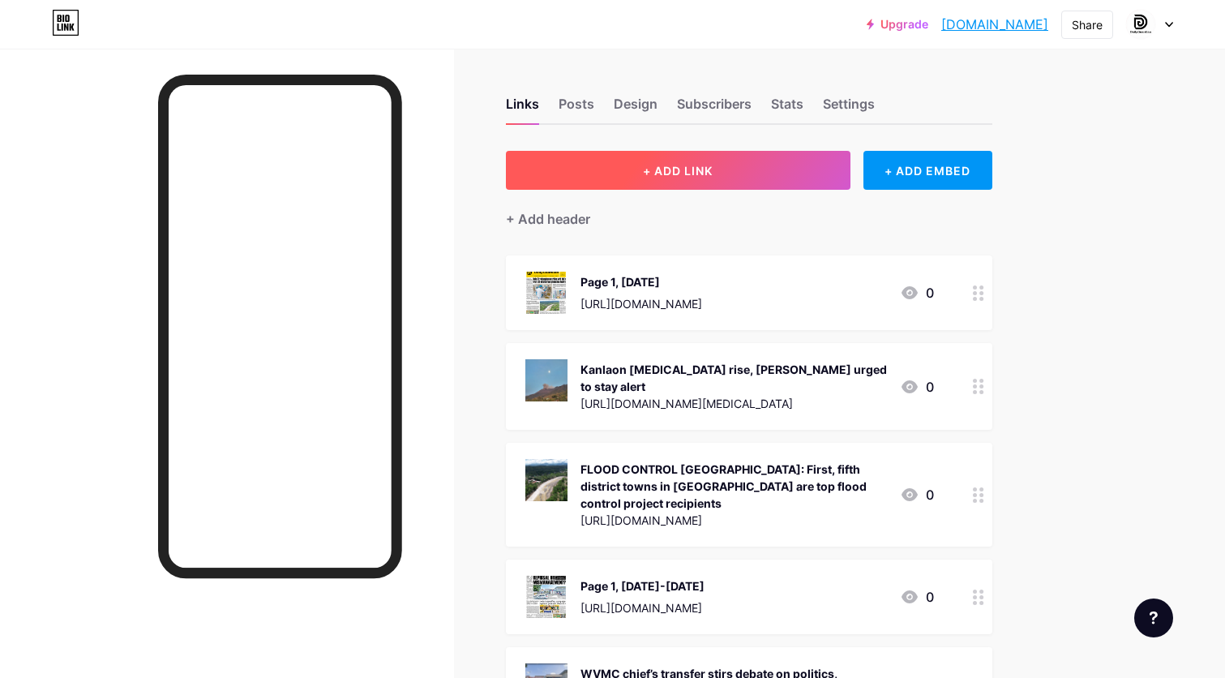
click at [744, 174] on button "+ ADD LINK" at bounding box center [678, 170] width 345 height 39
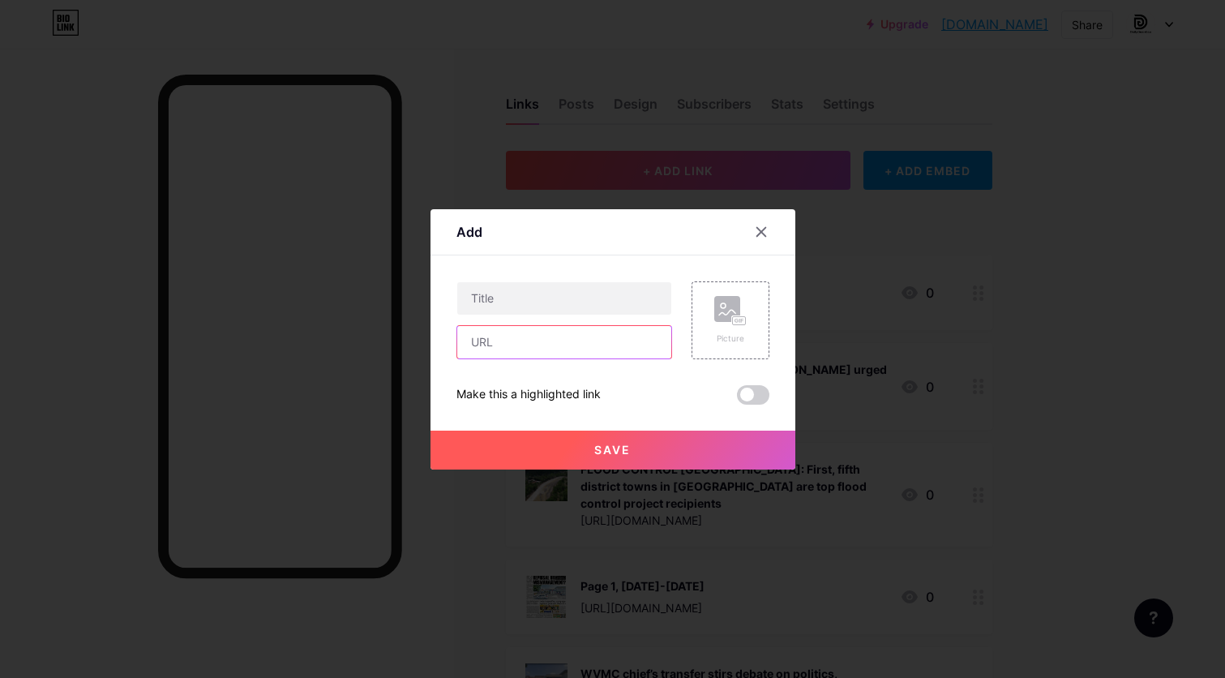
click at [590, 345] on input "text" at bounding box center [564, 342] width 214 height 32
paste input "[URL][DOMAIN_NAME]"
type input "[URL][DOMAIN_NAME]"
click at [601, 295] on input "text" at bounding box center [564, 298] width 214 height 32
paste input "OBO ordered to audit all DPWH projects in [GEOGRAPHIC_DATA]"
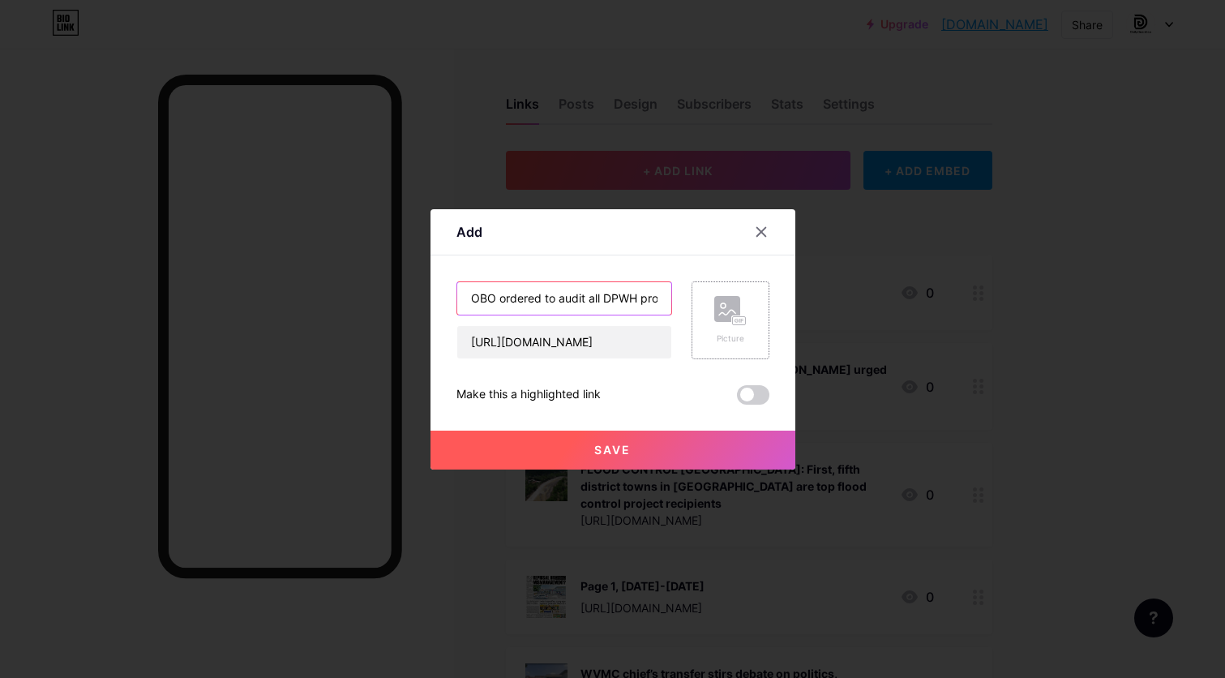
type input "OBO ordered to audit all DPWH projects in [GEOGRAPHIC_DATA]"
click at [748, 319] on div "Picture" at bounding box center [730, 320] width 78 height 78
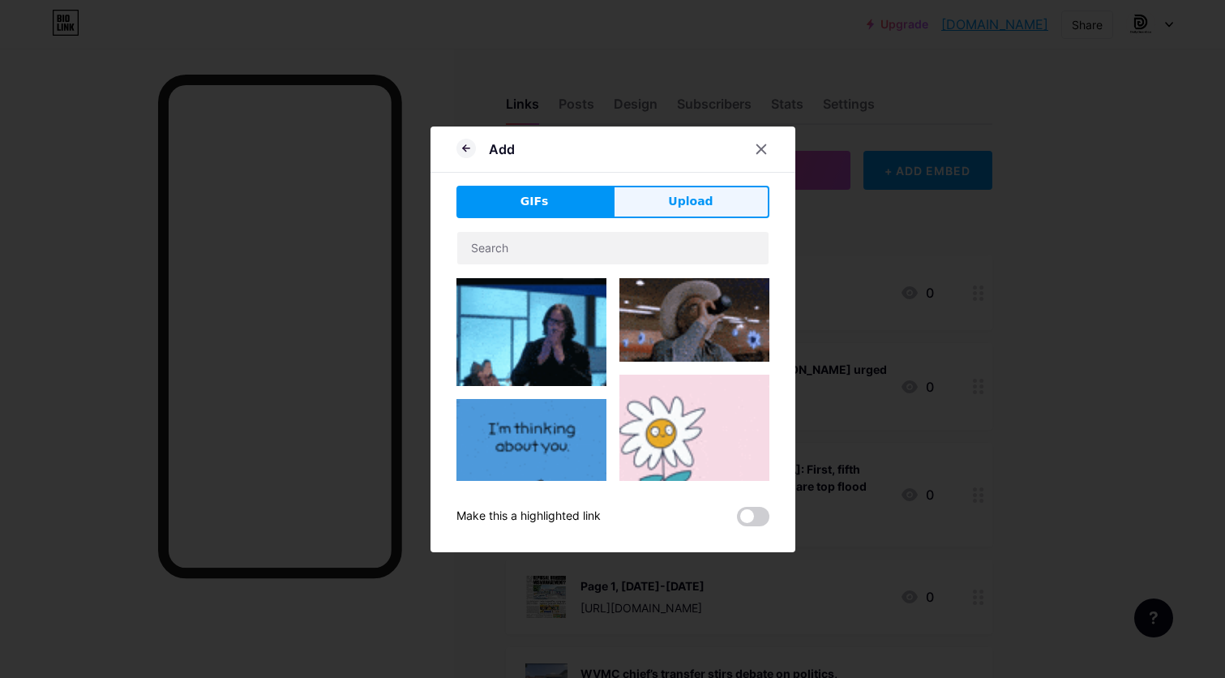
click at [704, 203] on span "Upload" at bounding box center [690, 201] width 45 height 17
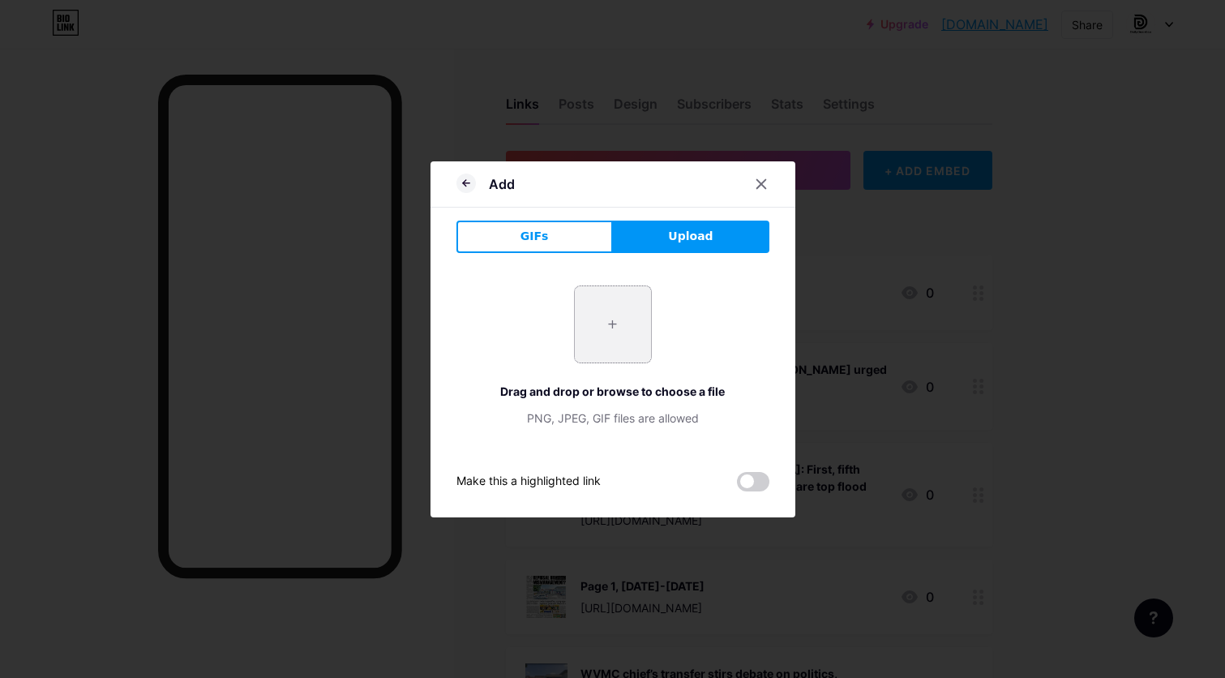
click at [632, 308] on input "file" at bounding box center [613, 324] width 76 height 76
type input "C:\fakepath\2 OBO ordered to audit all DPWH projects in [GEOGRAPHIC_DATA]jpg"
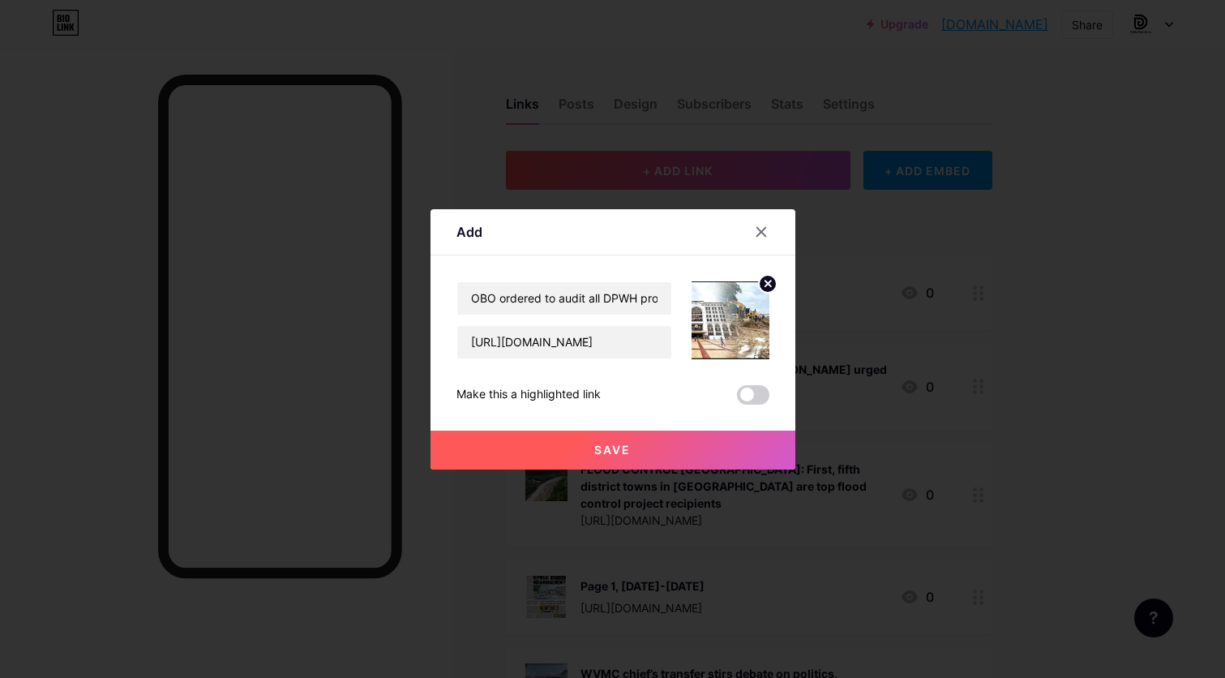
click at [679, 441] on button "Save" at bounding box center [612, 449] width 365 height 39
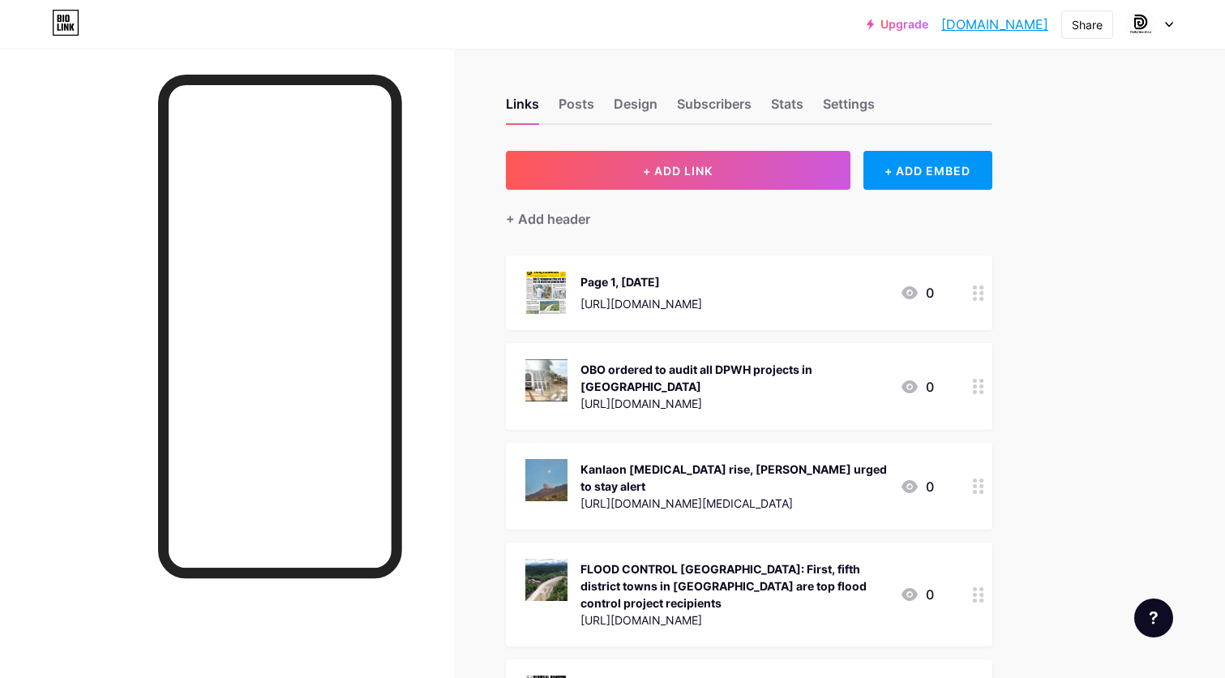
drag, startPoint x: 975, startPoint y: 570, endPoint x: 984, endPoint y: 439, distance: 130.8
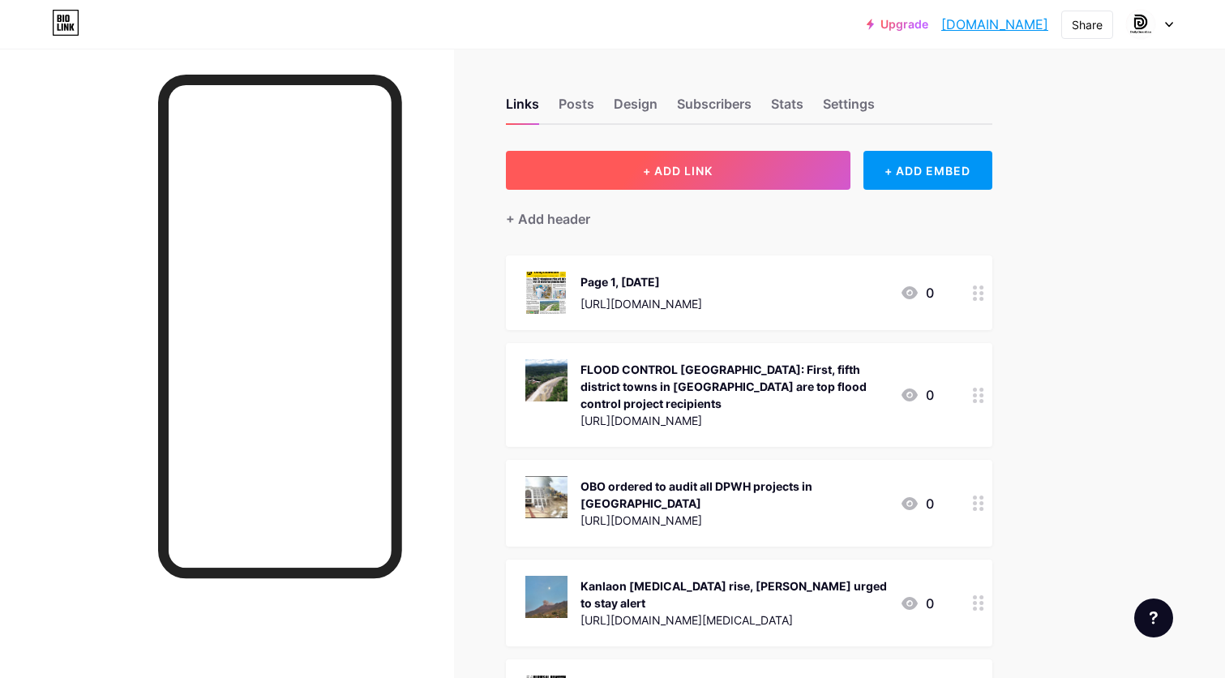
click at [762, 166] on button "+ ADD LINK" at bounding box center [678, 170] width 345 height 39
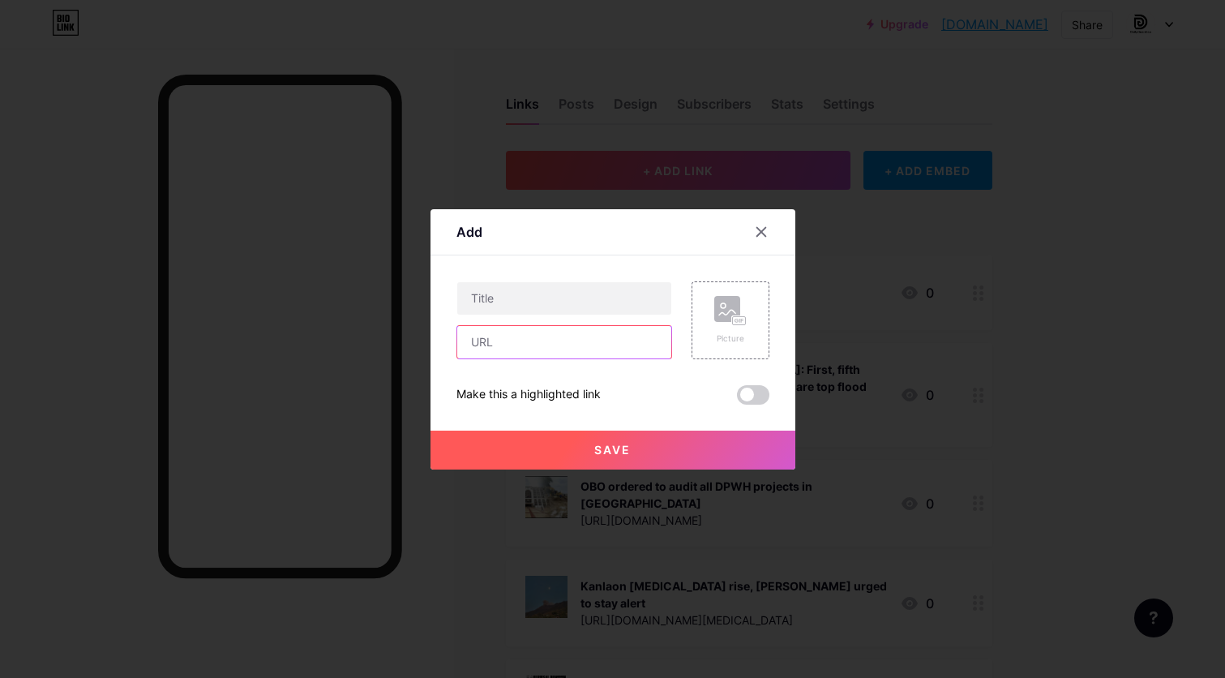
click at [554, 344] on input "text" at bounding box center [564, 342] width 214 height 32
paste input "[URL][DOMAIN_NAME]"
type input "[URL][DOMAIN_NAME]"
click at [577, 305] on input "text" at bounding box center [564, 298] width 214 height 32
paste input "Archbishop [PERSON_NAME] shared responsibility in fight vs corruption"
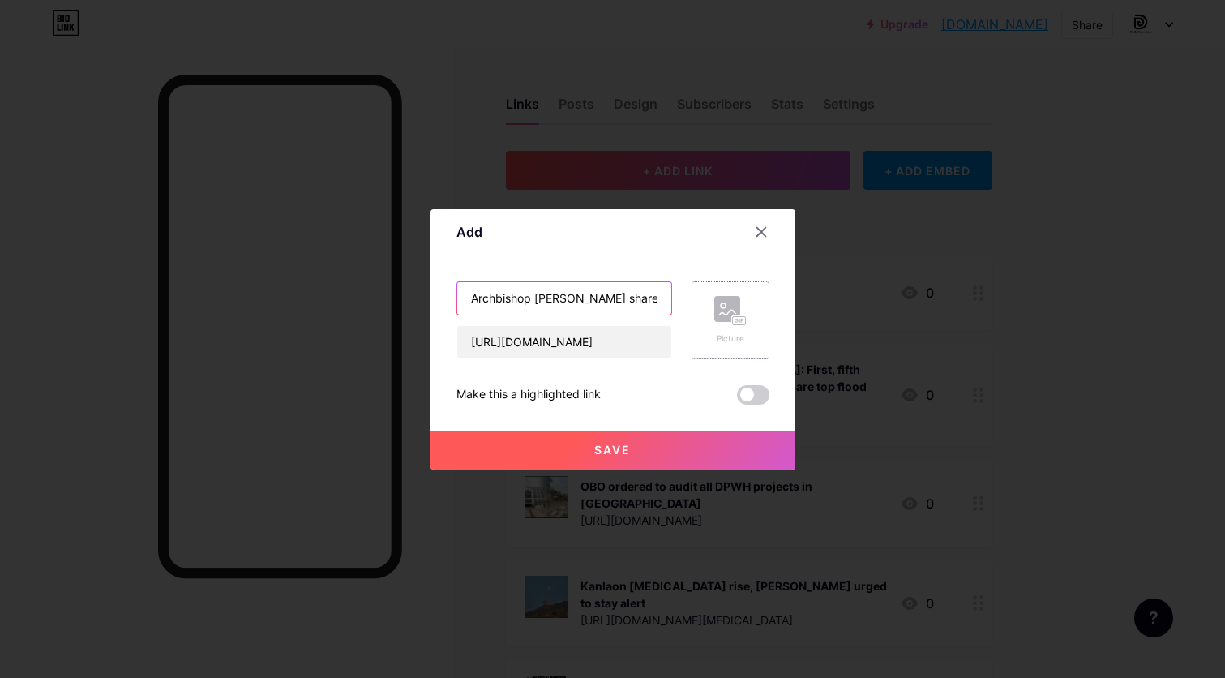
type input "Archbishop [PERSON_NAME] shared responsibility in fight vs corruption"
click at [734, 327] on div "Picture" at bounding box center [730, 320] width 32 height 49
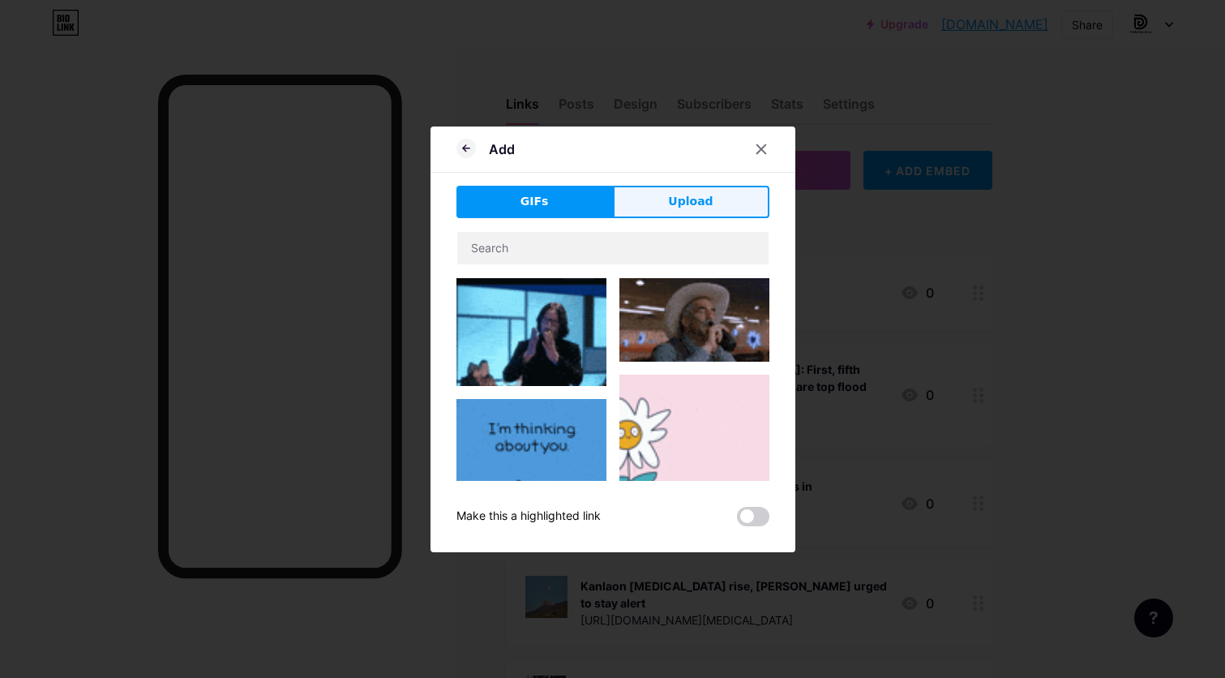
click at [712, 200] on button "Upload" at bounding box center [691, 202] width 156 height 32
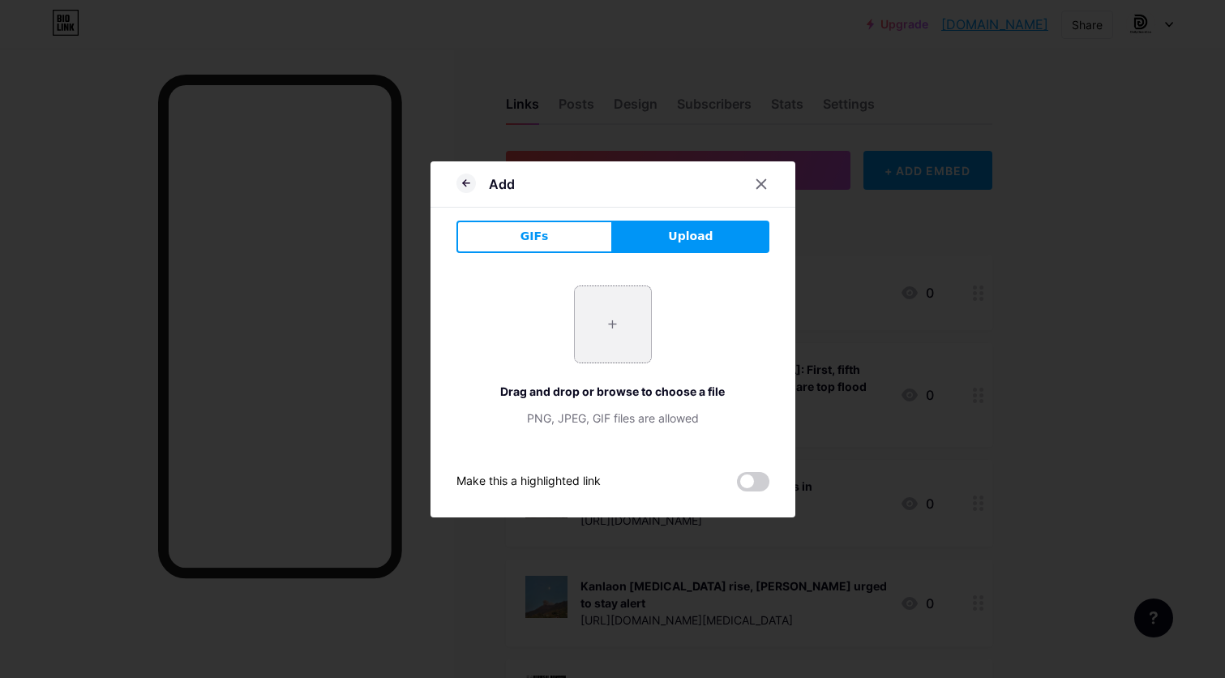
click at [624, 339] on input "file" at bounding box center [613, 324] width 76 height 76
type input "C:\fakepath\1 Accountability.jpg"
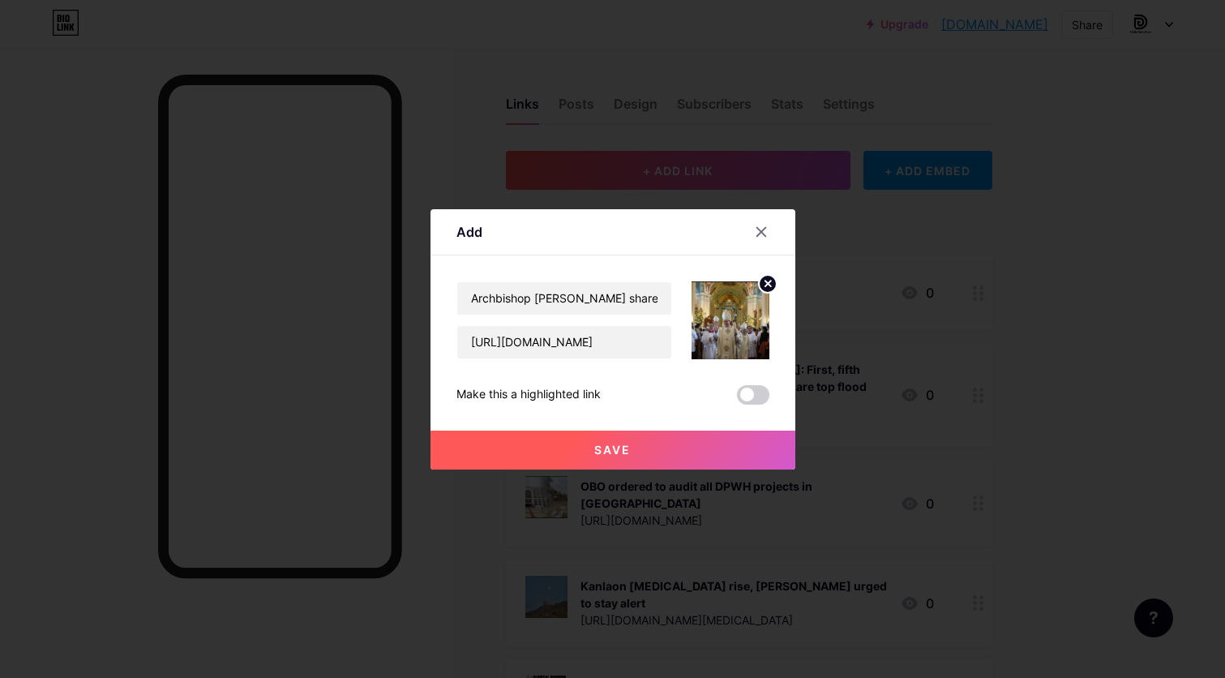
click at [666, 448] on button "Save" at bounding box center [612, 449] width 365 height 39
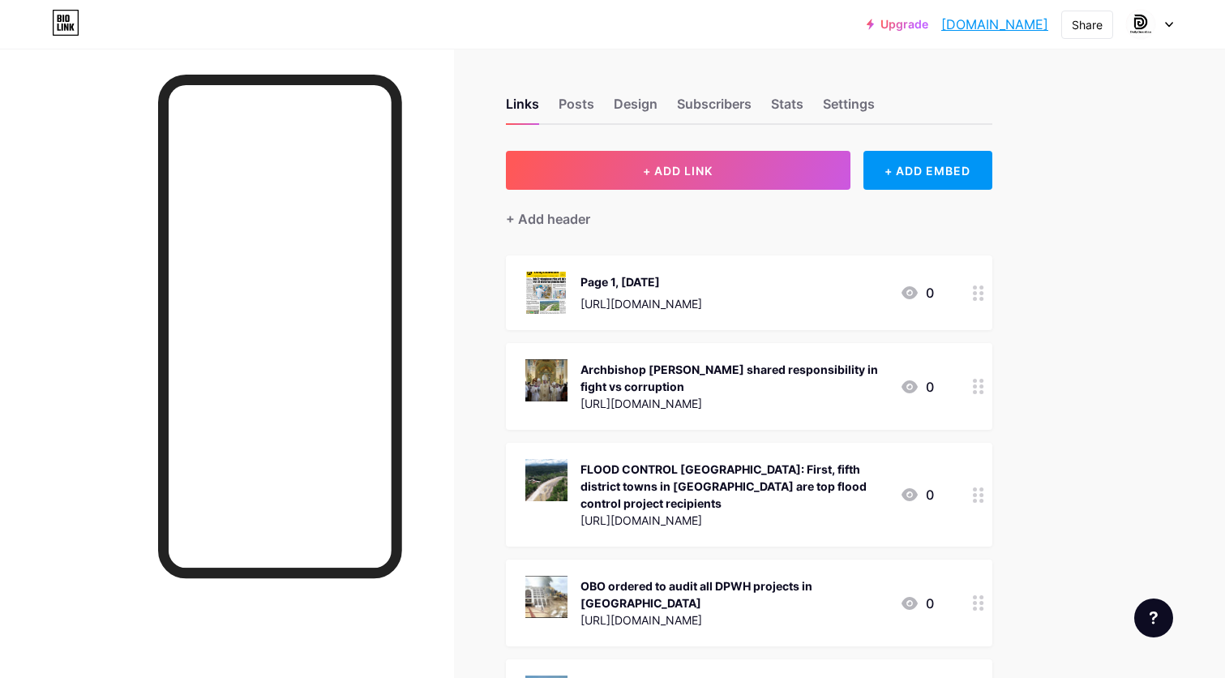
click at [963, 289] on div "Page 1, [DATE] [URL][DOMAIN_NAME] 0" at bounding box center [749, 292] width 486 height 75
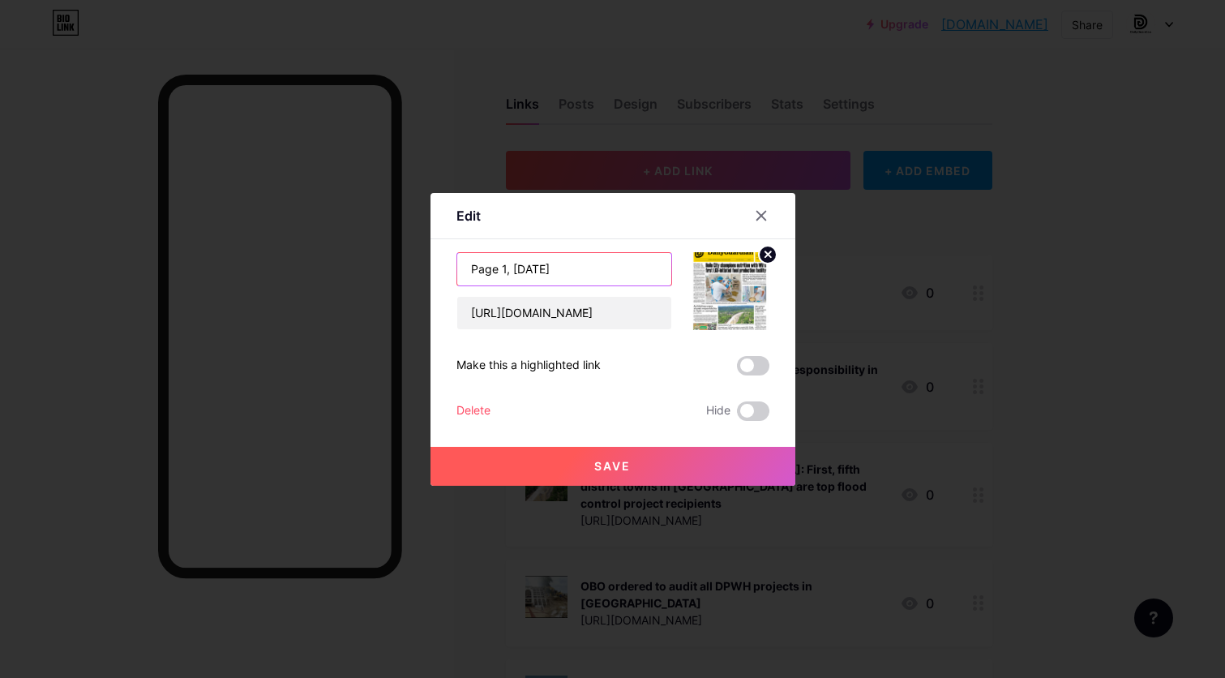
click at [497, 267] on input "Page 1, [DATE]" at bounding box center [564, 269] width 214 height 32
type input "Front Page, [DATE]"
click at [639, 467] on button "Save" at bounding box center [612, 466] width 365 height 39
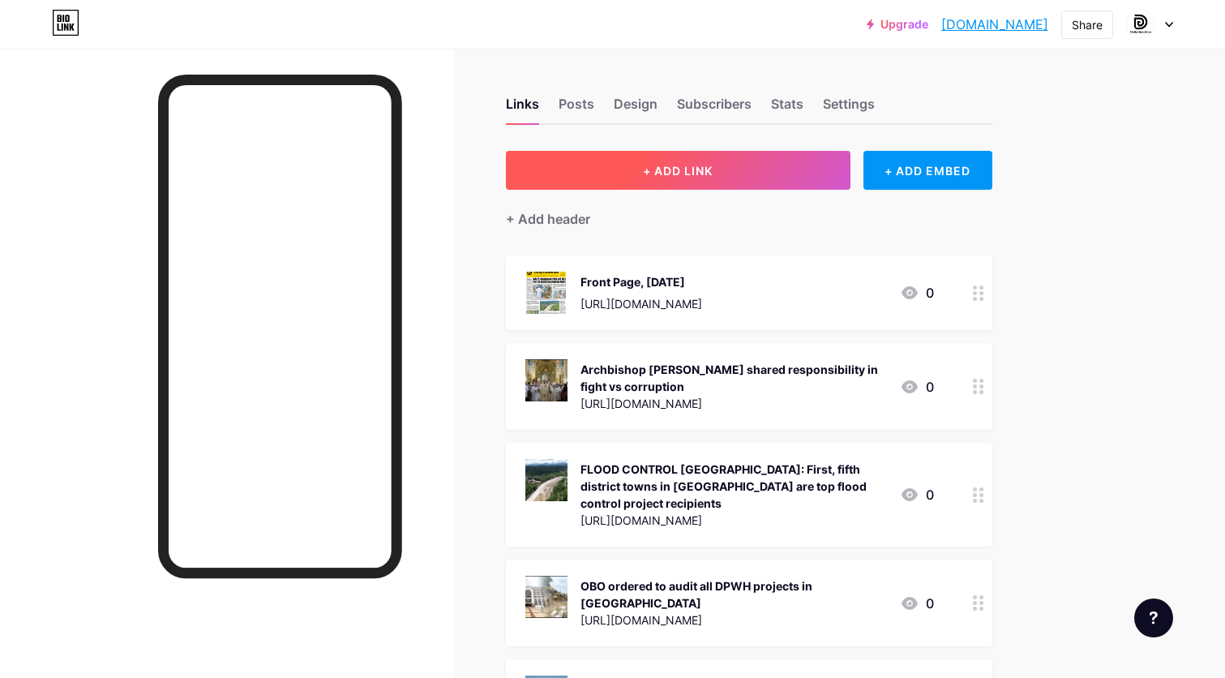
click at [691, 172] on span "+ ADD LINK" at bounding box center [678, 171] width 70 height 14
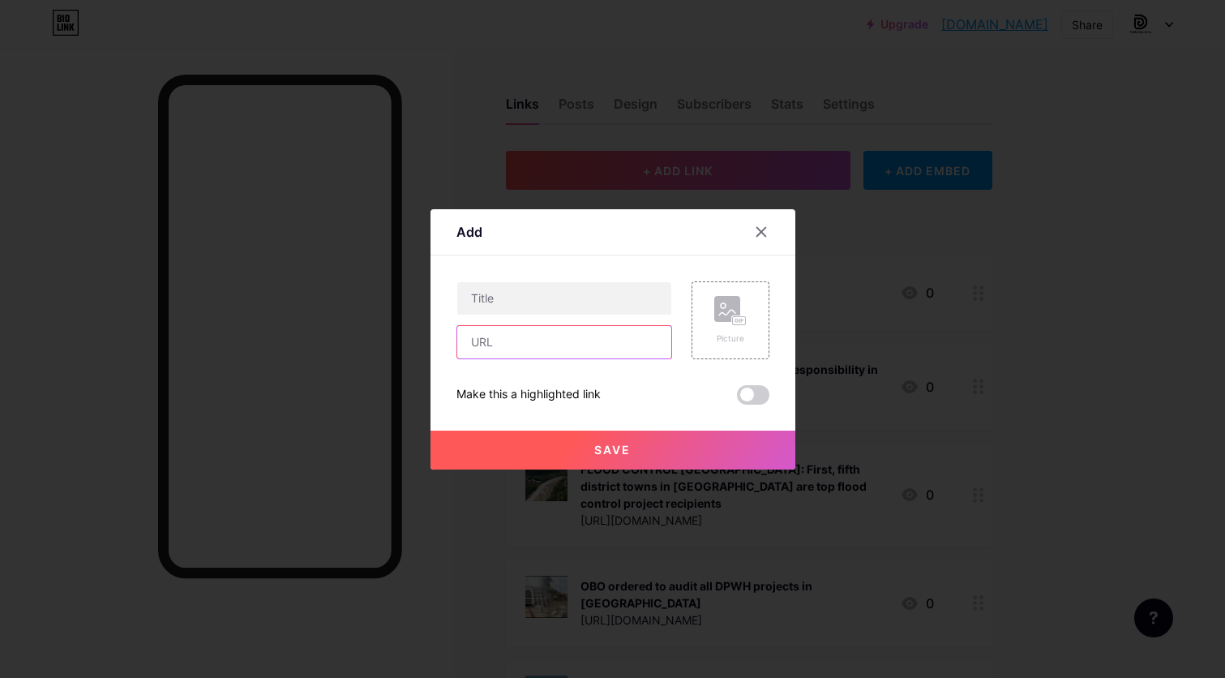
click at [567, 349] on input "text" at bounding box center [564, 342] width 214 height 32
paste input "[URL][DOMAIN_NAME]"
type input "[URL][DOMAIN_NAME]"
click at [576, 300] on input "text" at bounding box center [564, 298] width 214 height 32
paste input "[PERSON_NAME] seeks to reclassify city shoreline lands"
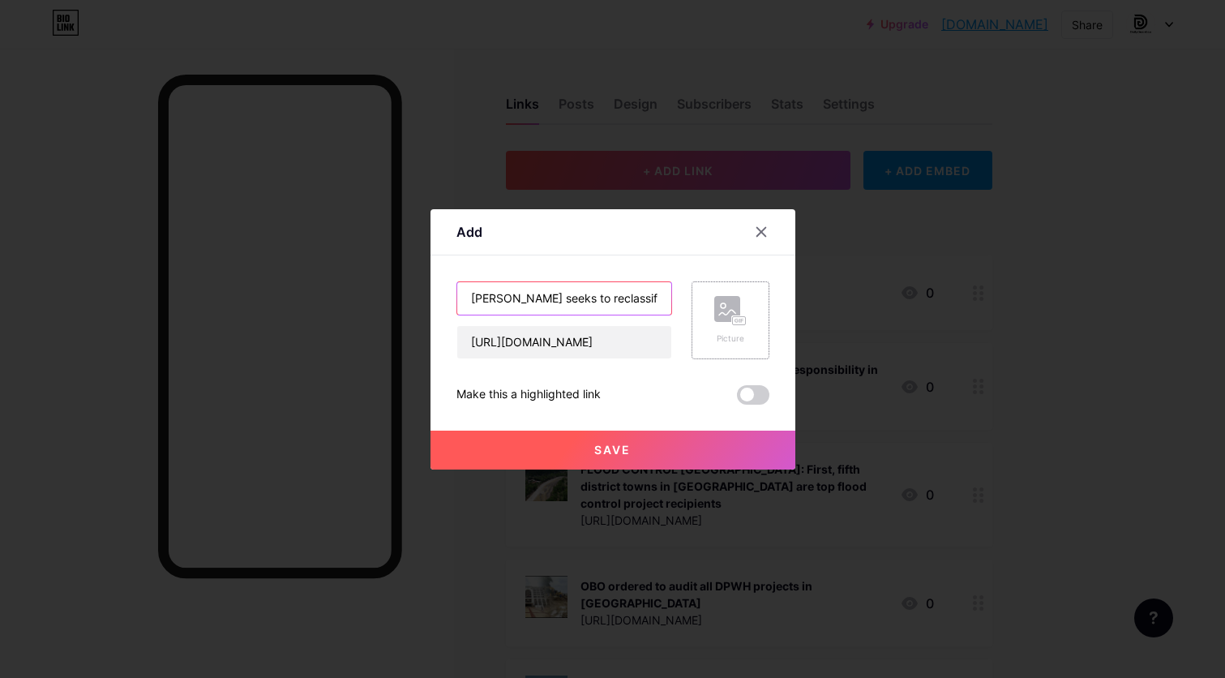
type input "[PERSON_NAME] seeks to reclassify city shoreline lands"
click at [739, 325] on rect at bounding box center [738, 320] width 15 height 10
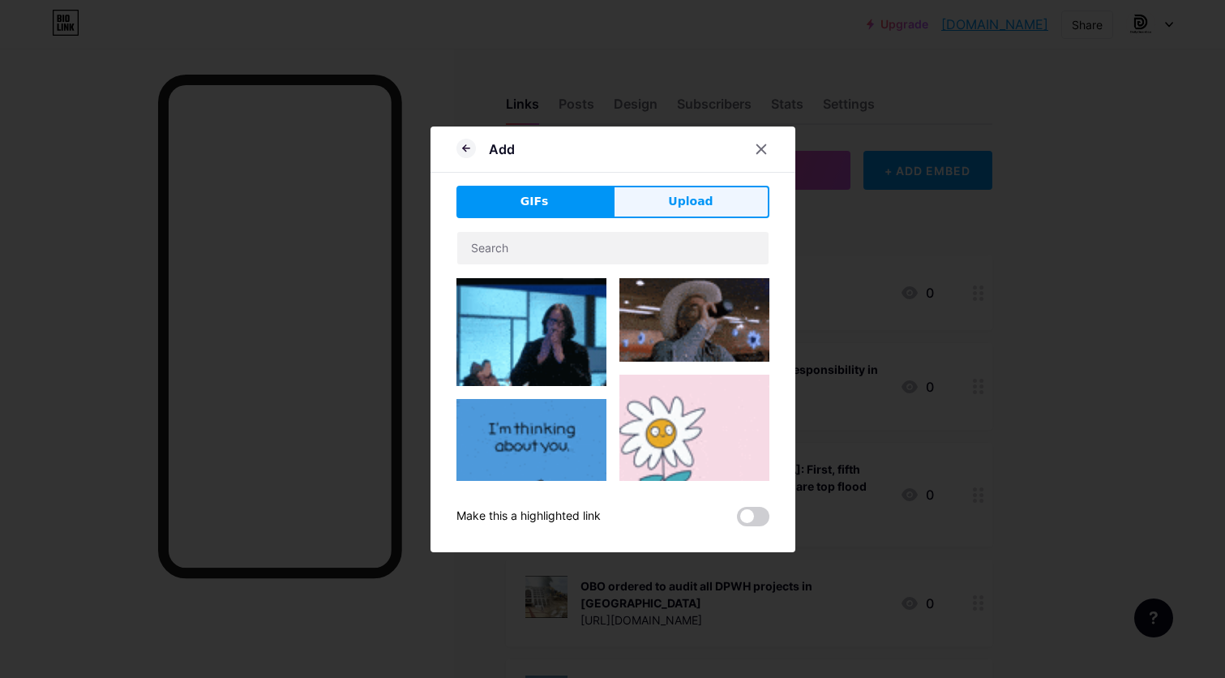
click at [713, 193] on button "Upload" at bounding box center [691, 202] width 156 height 32
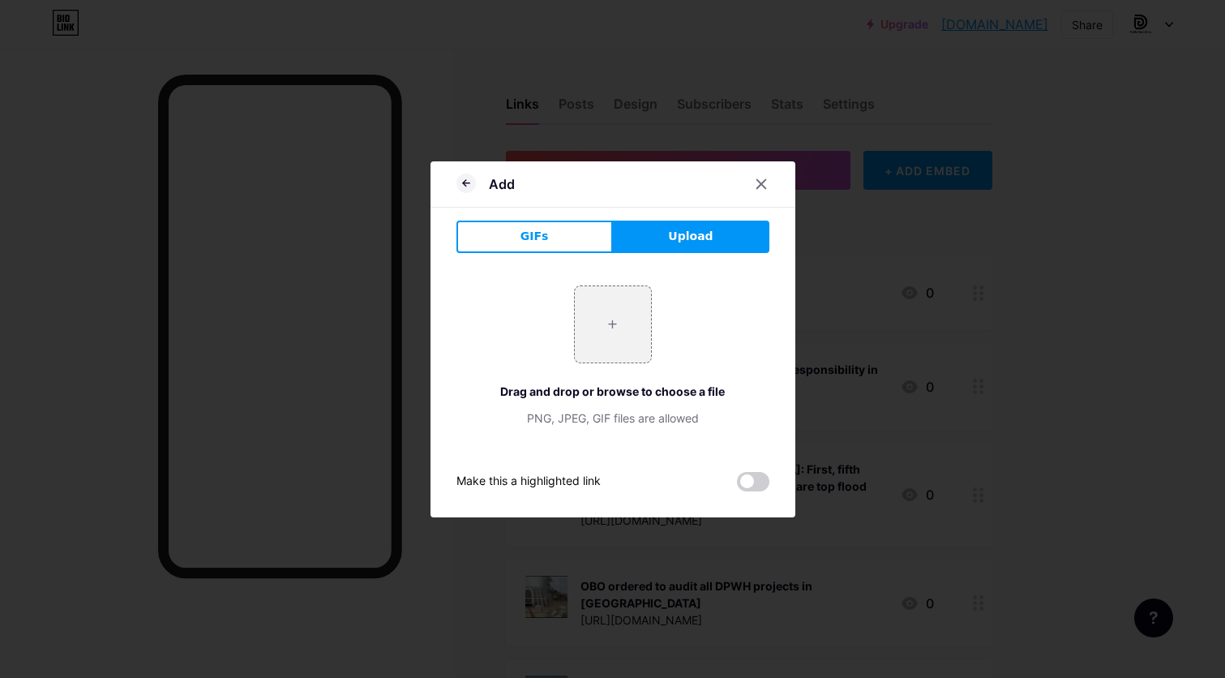
click at [720, 230] on button "Upload" at bounding box center [691, 236] width 156 height 32
click at [593, 344] on input "file" at bounding box center [613, 324] width 76 height 76
type input "C:\fakepath\page 1.jpg"
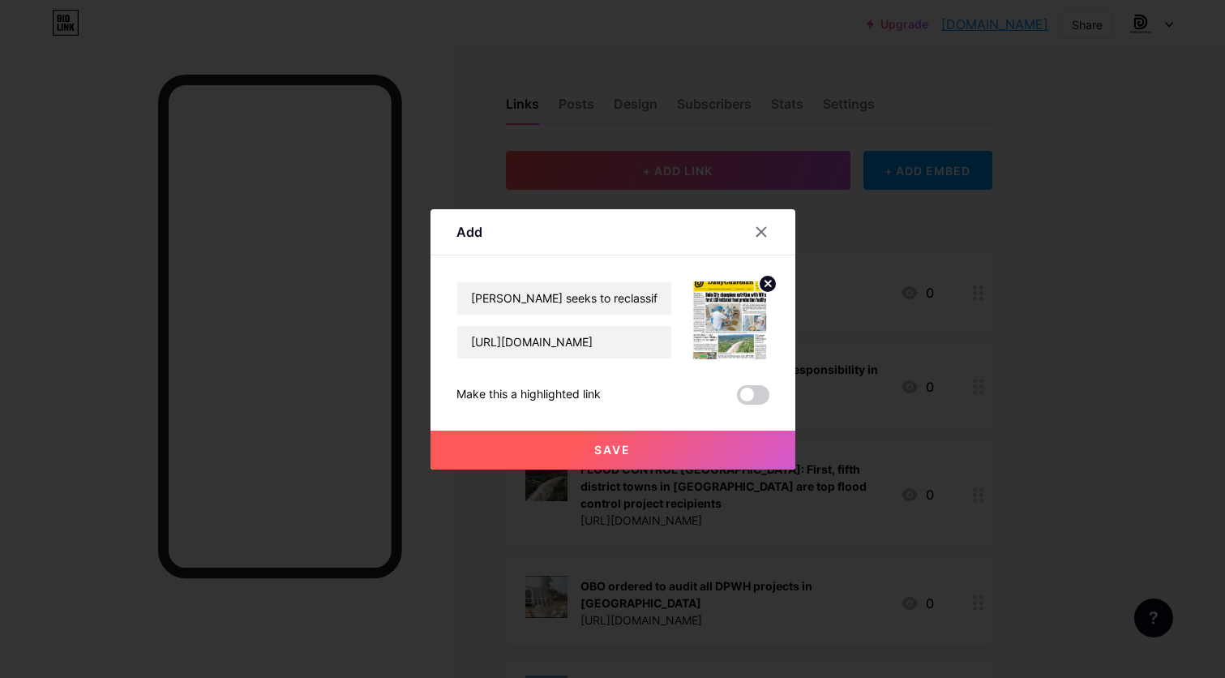
click at [697, 441] on button "Save" at bounding box center [612, 449] width 365 height 39
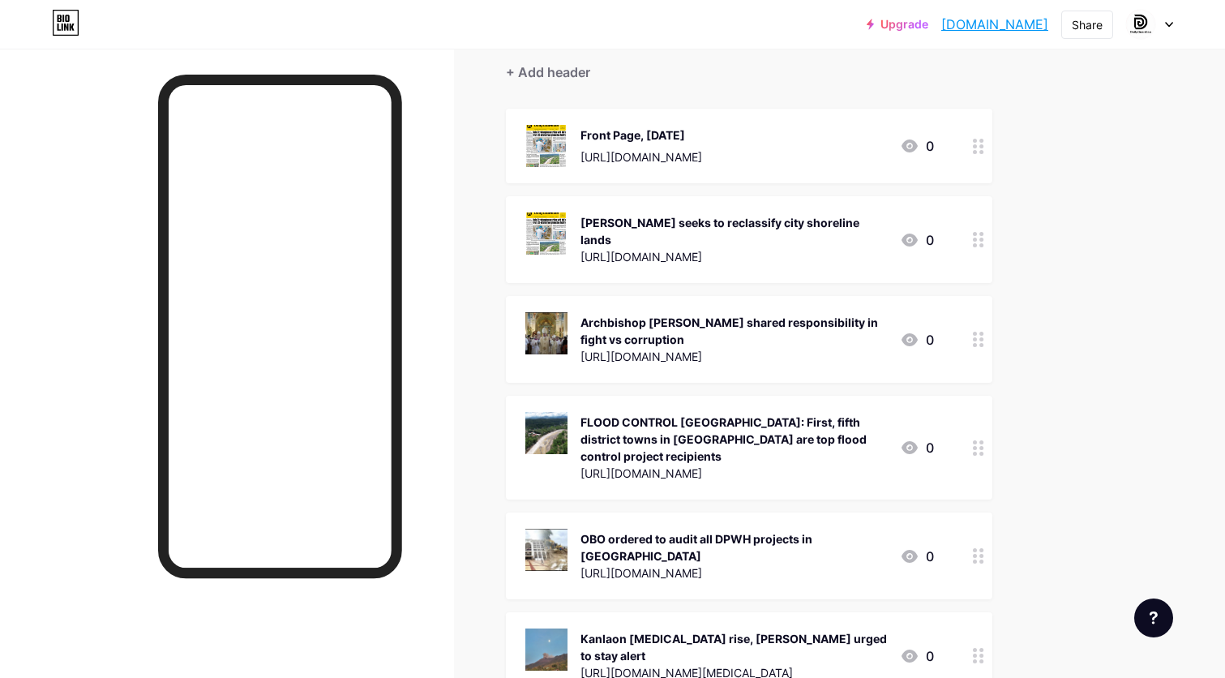
scroll to position [146, 0]
drag, startPoint x: 979, startPoint y: 229, endPoint x: 980, endPoint y: 460, distance: 230.2
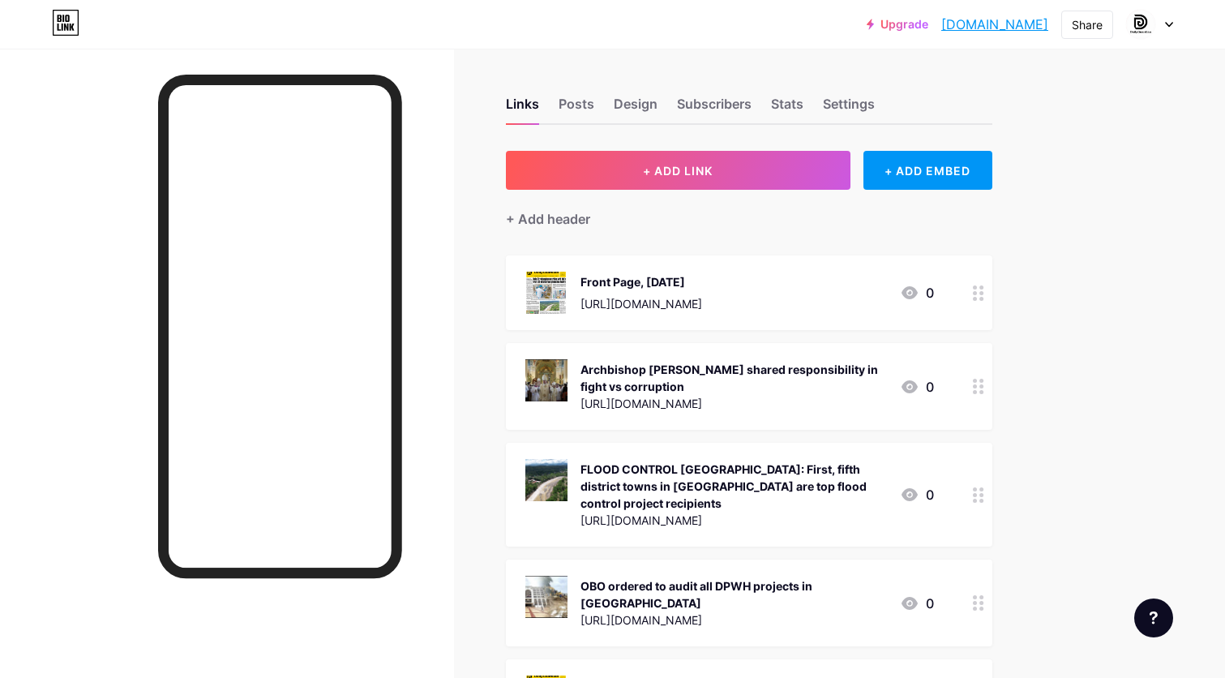
scroll to position [0, 0]
